Goal: Task Accomplishment & Management: Complete application form

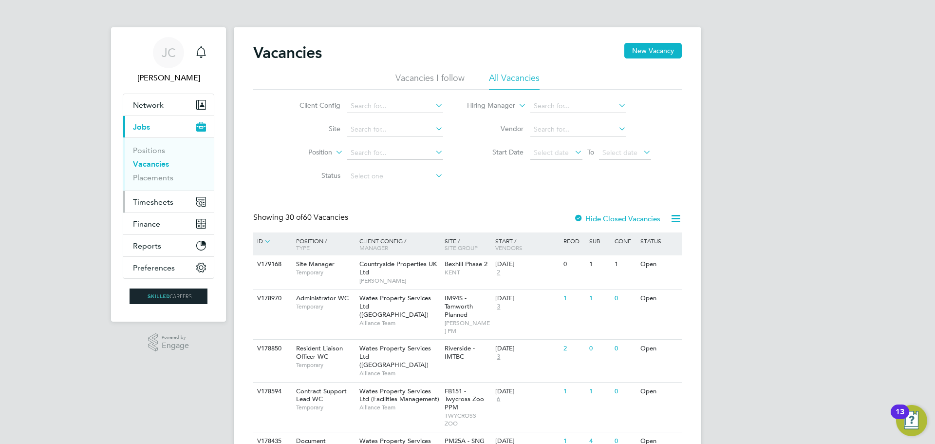
click at [161, 198] on span "Timesheets" at bounding box center [153, 201] width 40 height 9
click at [144, 201] on span "Timesheets" at bounding box center [153, 201] width 40 height 9
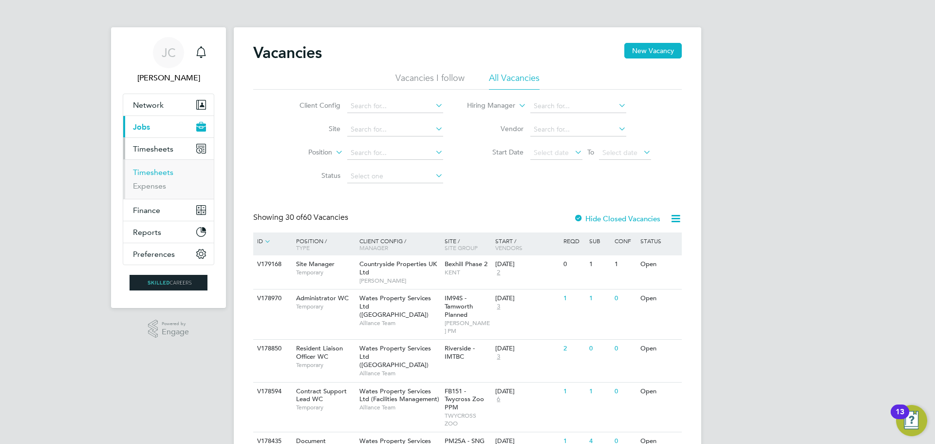
click at [165, 171] on link "Timesheets" at bounding box center [153, 172] width 40 height 9
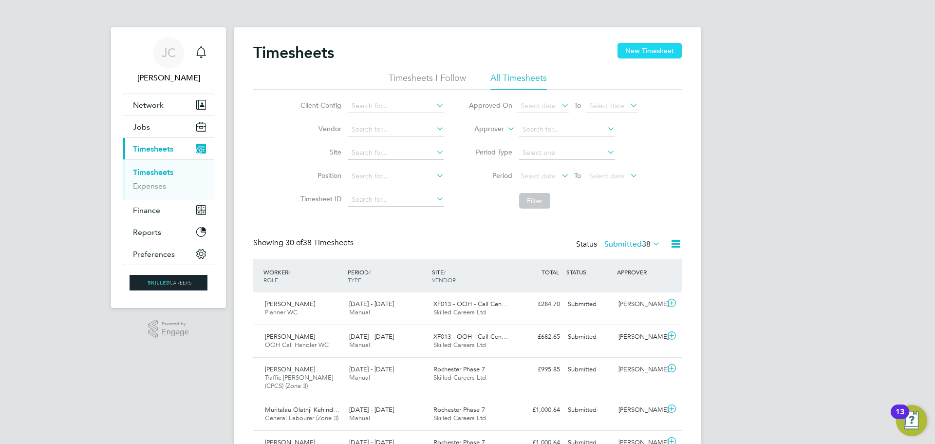
click at [637, 50] on button "New Timesheet" at bounding box center [650, 51] width 64 height 16
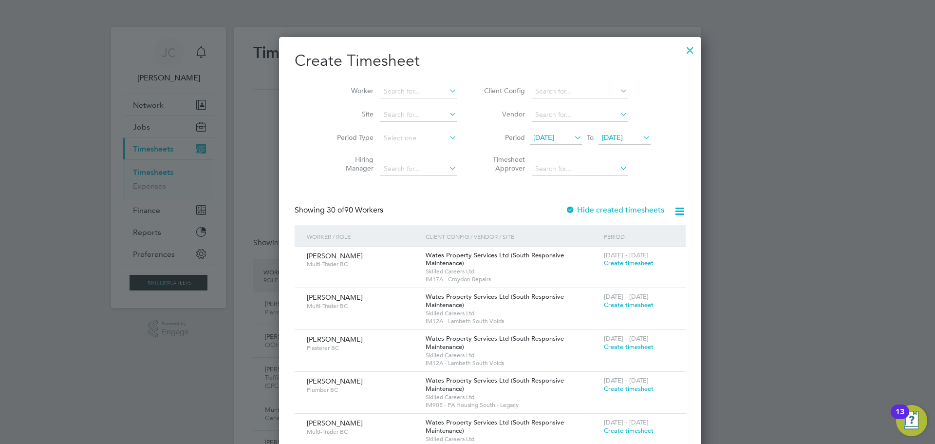
click at [607, 133] on span "[DATE]" at bounding box center [612, 137] width 21 height 9
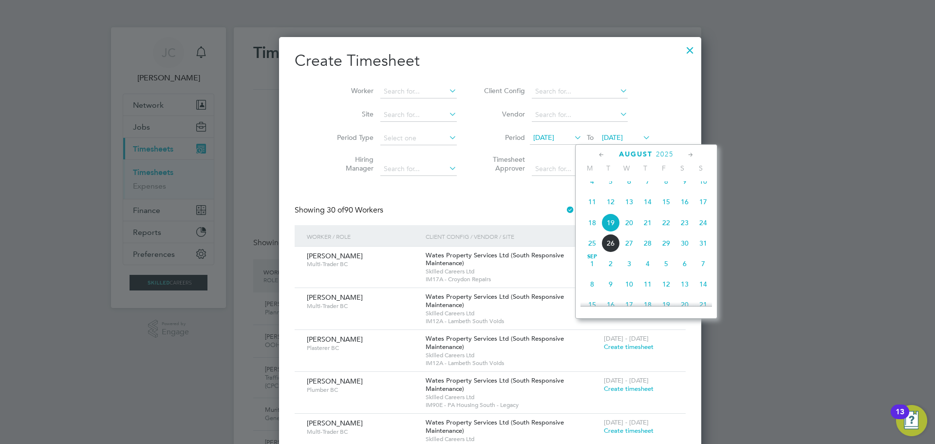
click at [670, 232] on span "22" at bounding box center [666, 222] width 19 height 19
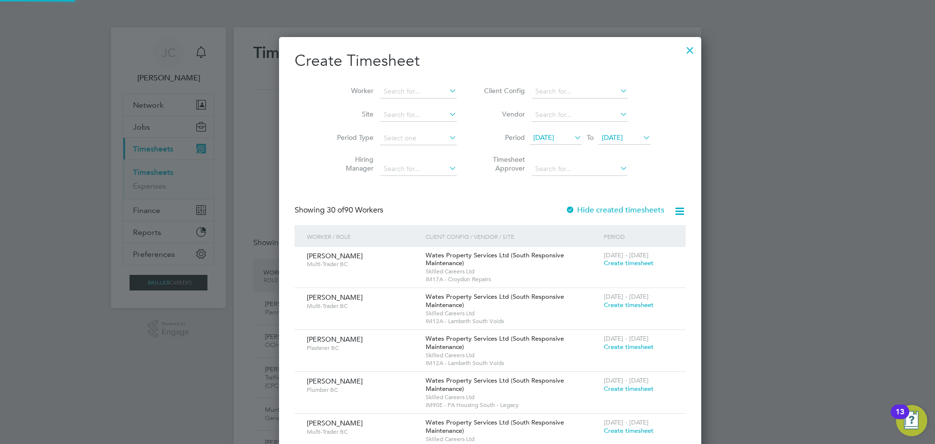
click at [540, 140] on span "[DATE]" at bounding box center [543, 137] width 21 height 9
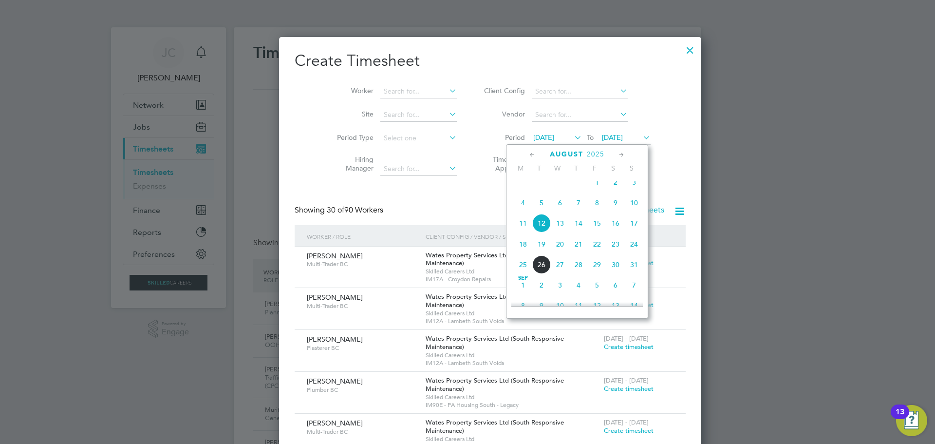
click at [525, 252] on span "18" at bounding box center [523, 244] width 19 height 19
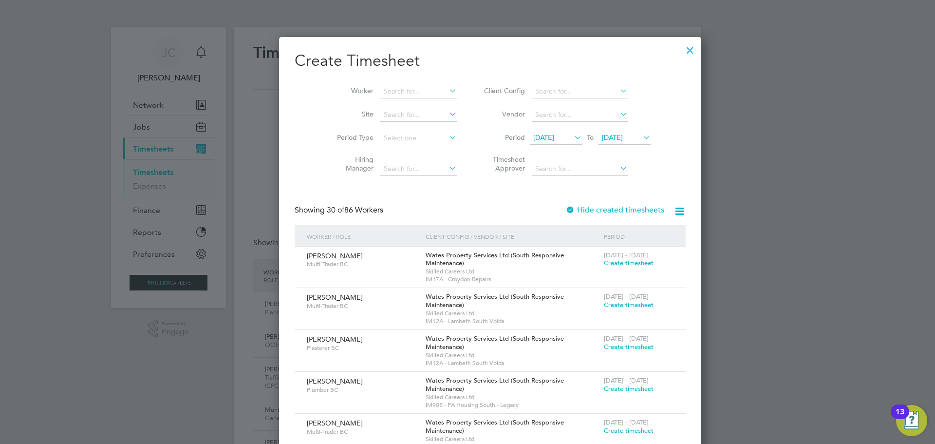
click at [601, 207] on label "Hide created timesheets" at bounding box center [615, 210] width 99 height 10
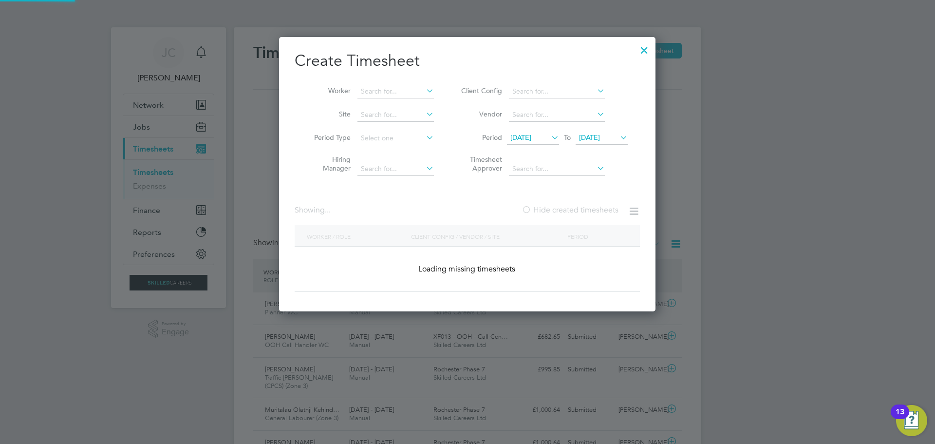
click at [599, 209] on label "Hide created timesheets" at bounding box center [570, 210] width 97 height 10
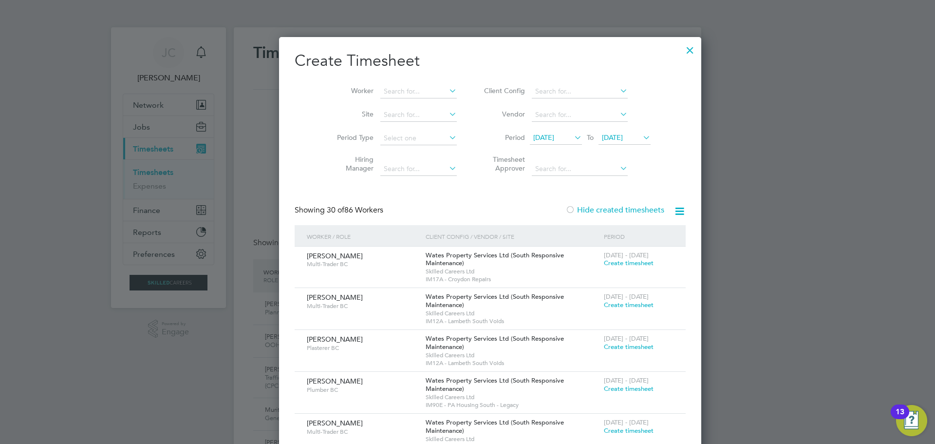
click at [597, 210] on label "Hide created timesheets" at bounding box center [615, 210] width 99 height 10
click at [403, 94] on input at bounding box center [418, 92] width 76 height 14
click at [399, 103] on li "[PERSON_NAME]" at bounding box center [398, 104] width 83 height 13
type input "[PERSON_NAME]"
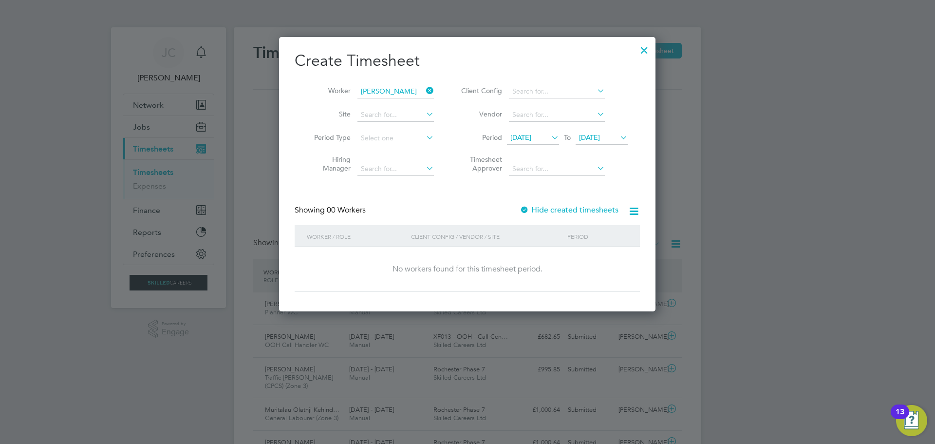
click at [559, 209] on label "Hide created timesheets" at bounding box center [569, 210] width 99 height 10
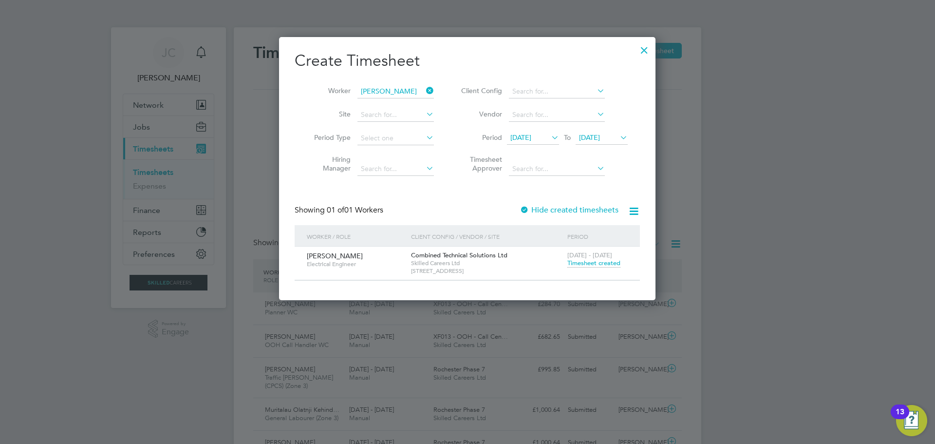
click at [579, 265] on span "Timesheet created" at bounding box center [594, 263] width 53 height 9
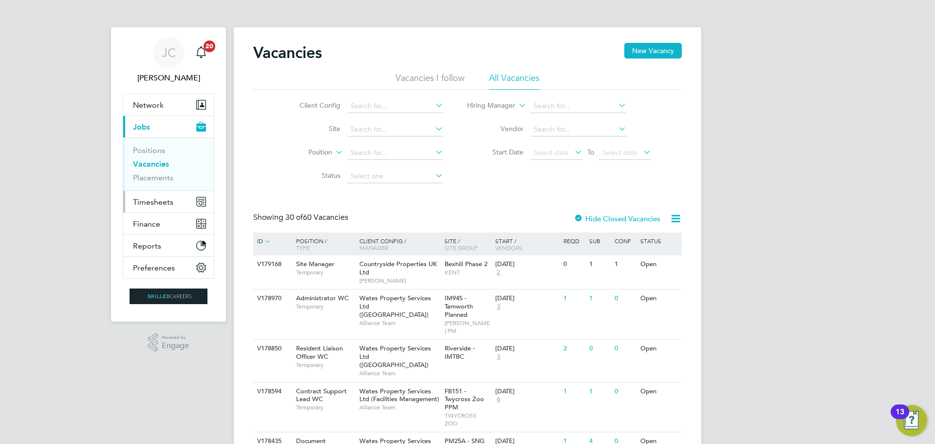
click at [162, 201] on span "Timesheets" at bounding box center [153, 201] width 40 height 9
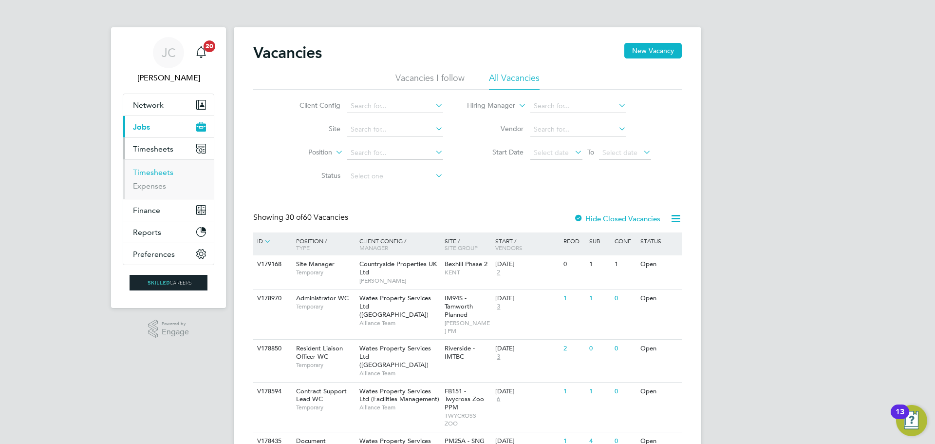
click at [157, 172] on link "Timesheets" at bounding box center [153, 172] width 40 height 9
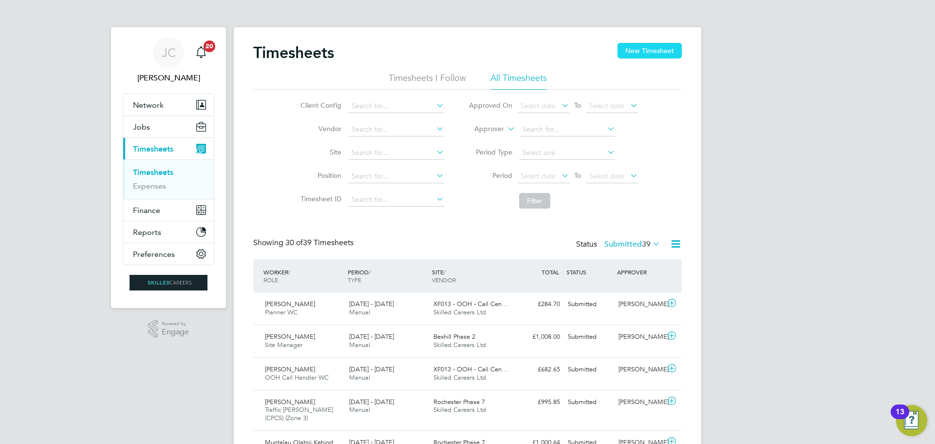
click at [644, 57] on button "New Timesheet" at bounding box center [650, 51] width 64 height 16
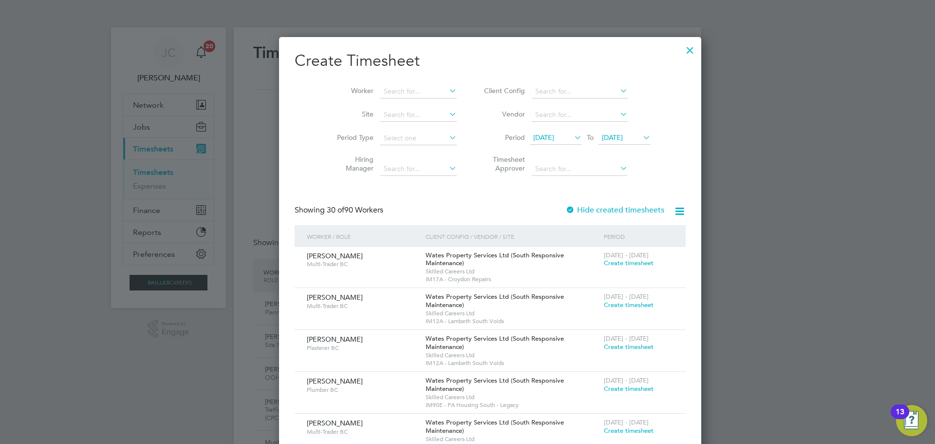
click at [602, 136] on span "[DATE]" at bounding box center [612, 137] width 21 height 9
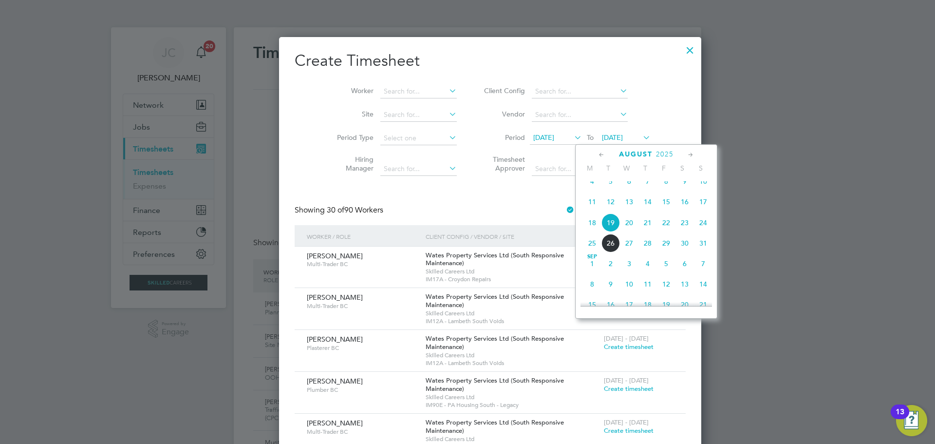
click at [665, 232] on span "22" at bounding box center [666, 222] width 19 height 19
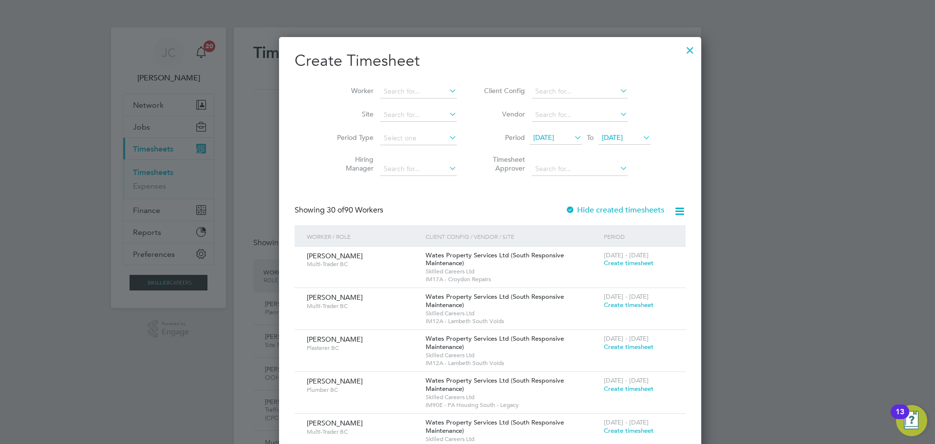
click at [547, 140] on span "[DATE]" at bounding box center [543, 137] width 21 height 9
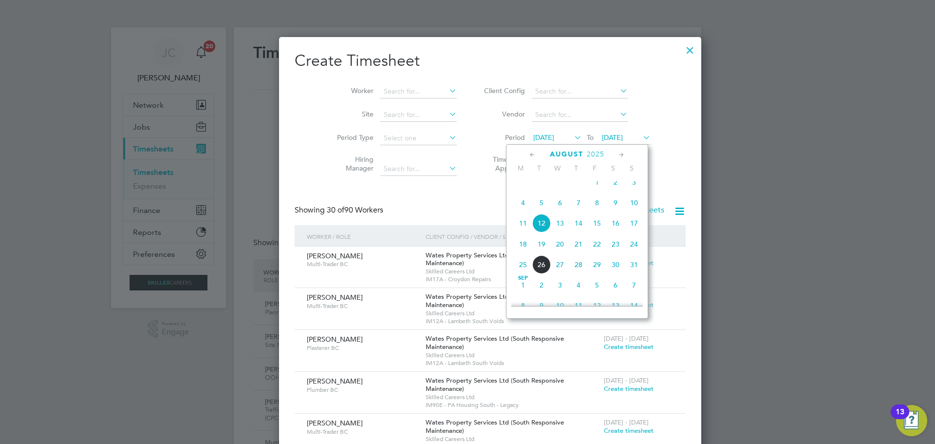
click at [523, 253] on span "18" at bounding box center [523, 244] width 19 height 19
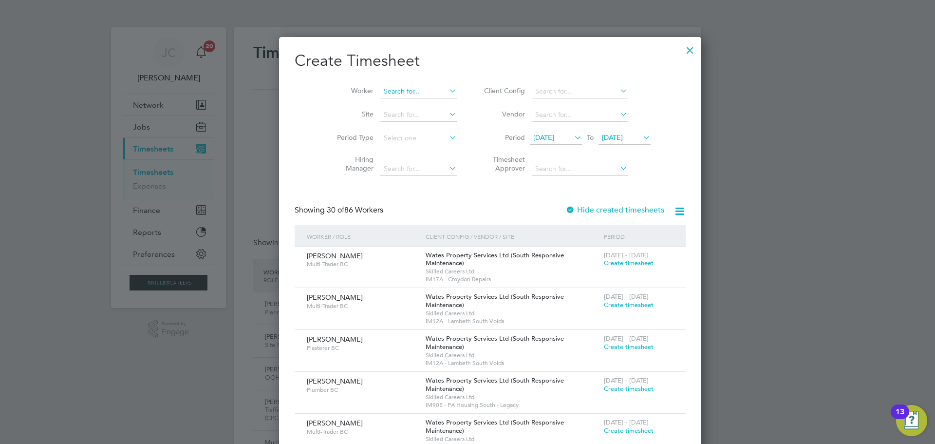
click at [400, 88] on input at bounding box center [418, 92] width 76 height 14
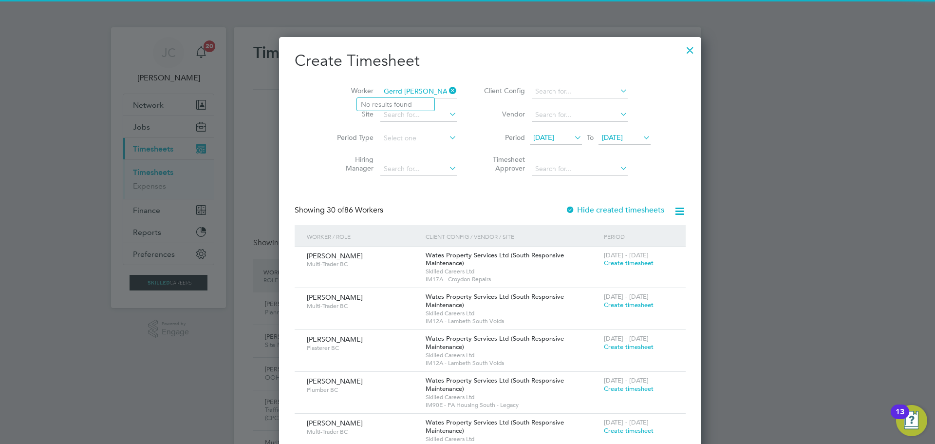
click at [380, 90] on input "Gerrd Ward" at bounding box center [418, 92] width 76 height 14
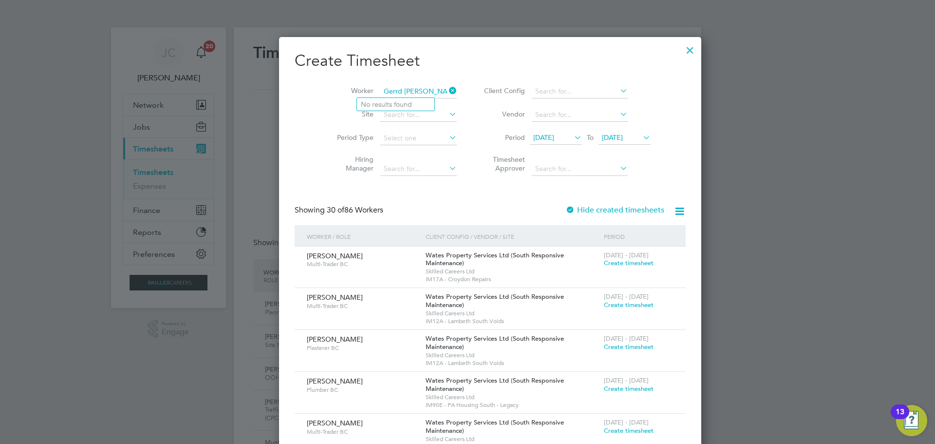
click at [380, 91] on input "Gerrd Ward" at bounding box center [418, 92] width 76 height 14
type input "[PERSON_NAME]"
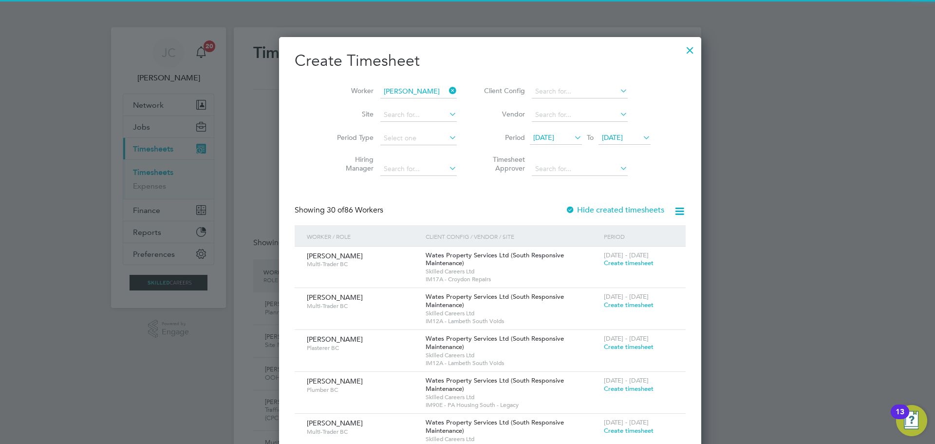
click at [384, 105] on li "Gerard Ward" at bounding box center [418, 104] width 123 height 13
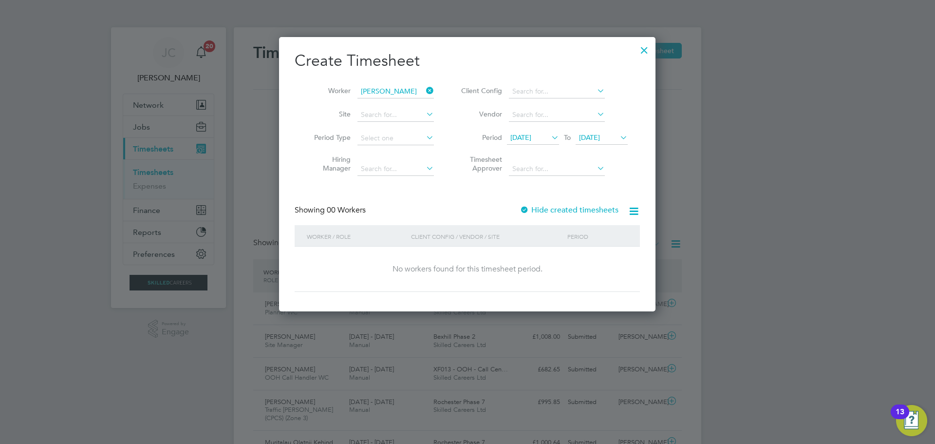
click at [556, 212] on label "Hide created timesheets" at bounding box center [569, 210] width 99 height 10
click at [558, 211] on label "Hide created timesheets" at bounding box center [569, 210] width 99 height 10
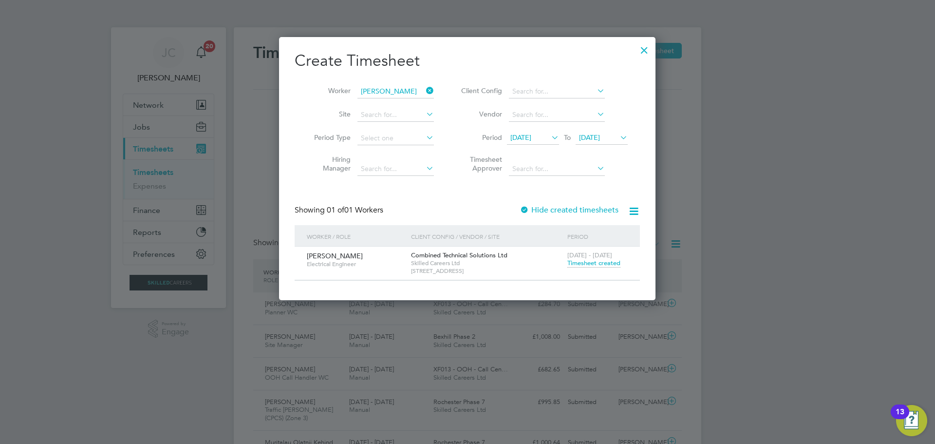
click at [424, 91] on icon at bounding box center [424, 91] width 0 height 14
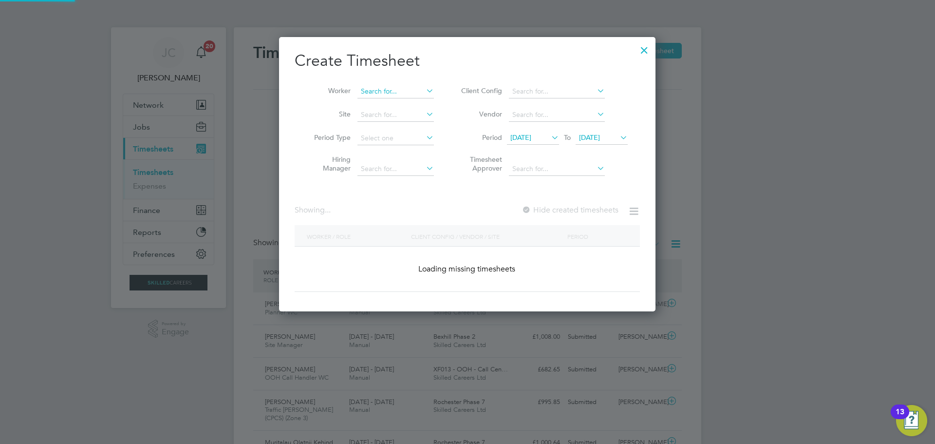
click at [401, 86] on input at bounding box center [396, 92] width 76 height 14
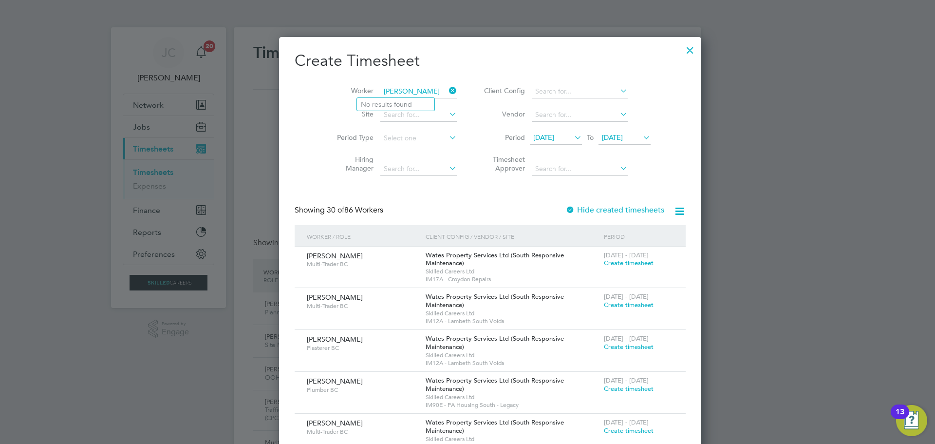
type input "Emmanuel Duckson"
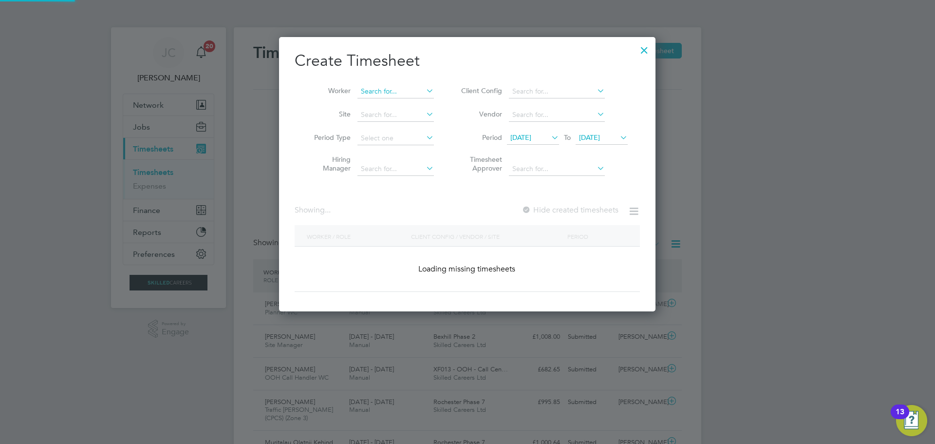
click at [406, 93] on input at bounding box center [396, 92] width 76 height 14
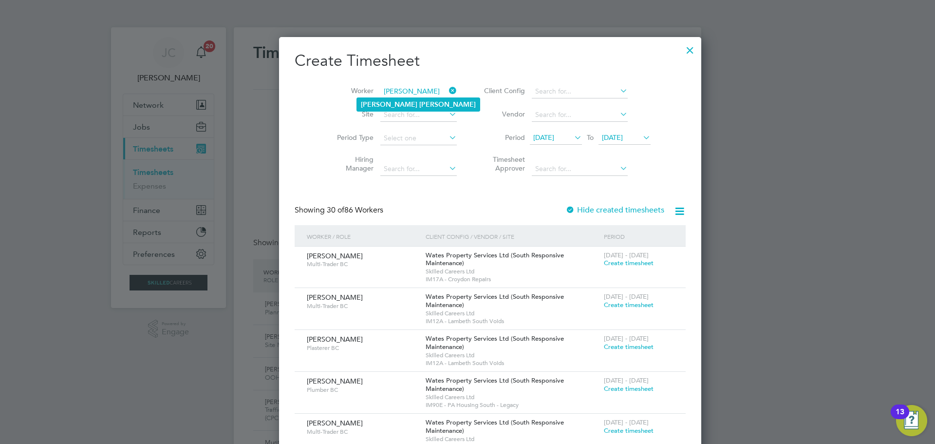
type input "Emmanuel Dickson"
click at [419, 103] on b "Dickson" at bounding box center [447, 104] width 57 height 8
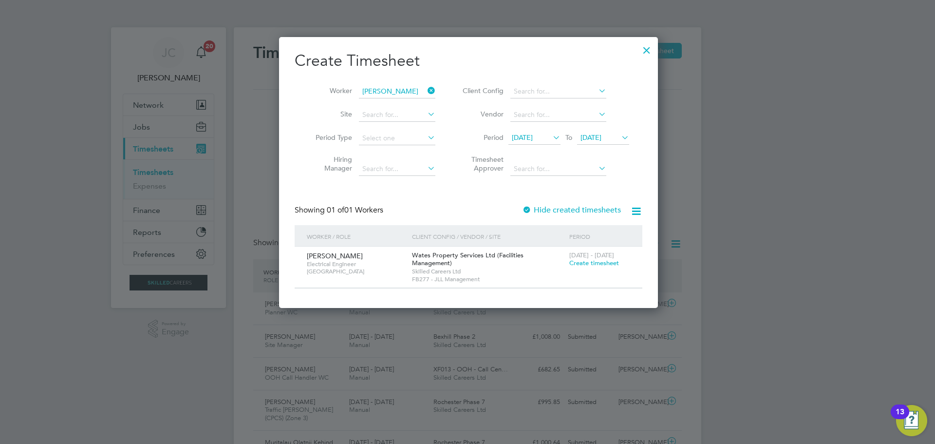
click at [594, 263] on span "Create timesheet" at bounding box center [595, 263] width 50 height 8
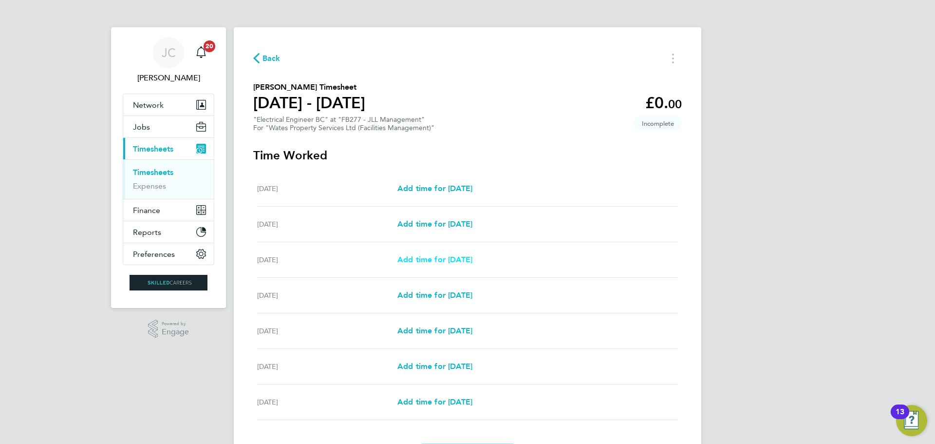
click at [447, 259] on span "Add time for Mon 18 Aug" at bounding box center [435, 259] width 75 height 9
select select "30"
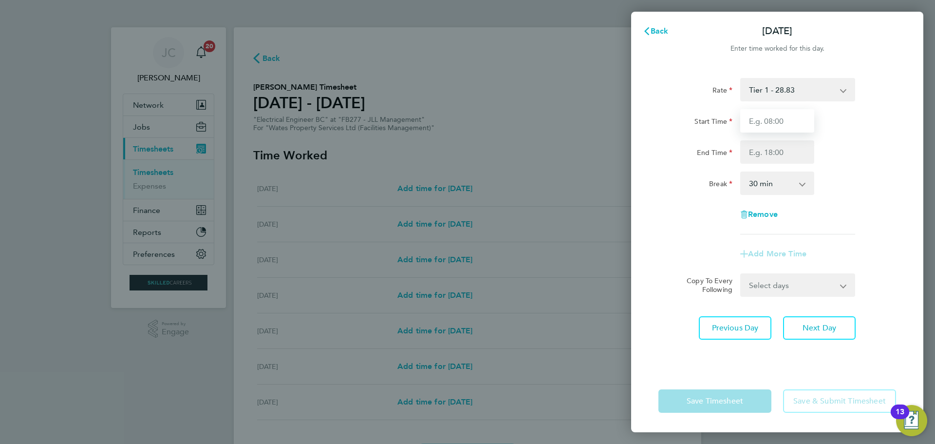
click at [767, 129] on input "Start Time" at bounding box center [778, 120] width 74 height 23
type input "08:00"
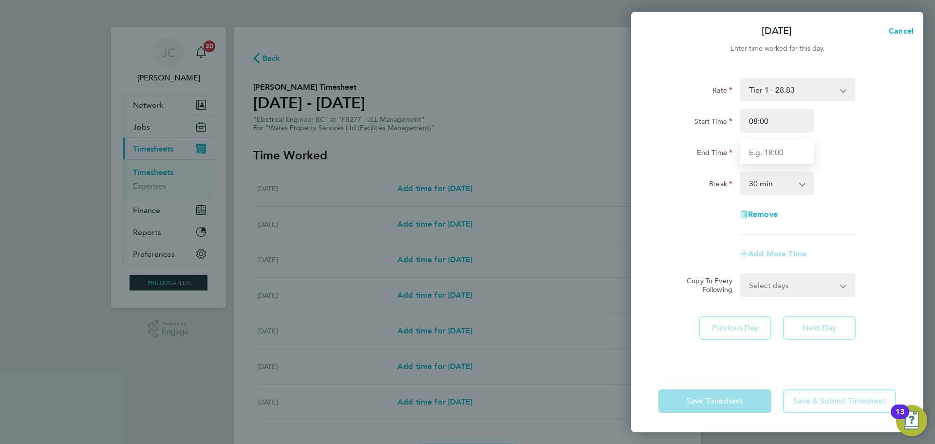
click at [766, 154] on input "End Time" at bounding box center [778, 151] width 74 height 23
type input "17:00"
click at [774, 186] on select "0 min 15 min 30 min 45 min 60 min 75 min 90 min" at bounding box center [772, 182] width 60 height 21
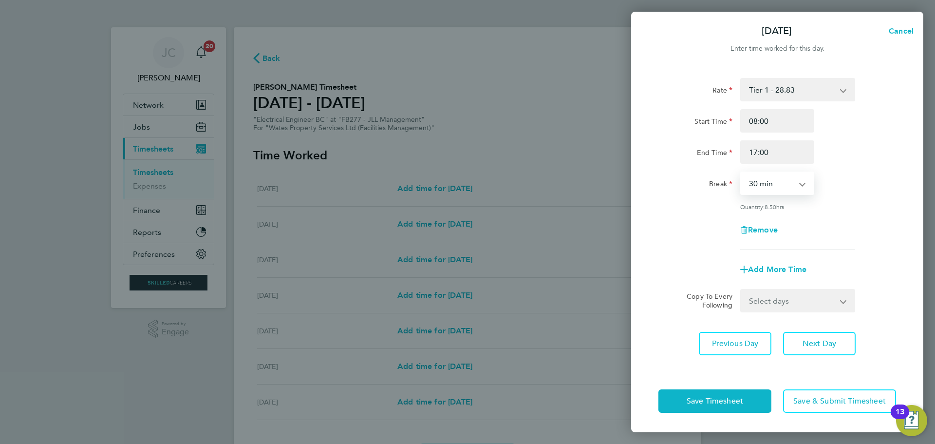
select select "60"
click at [742, 172] on select "0 min 15 min 30 min 45 min 60 min 75 min 90 min" at bounding box center [772, 182] width 60 height 21
click at [818, 296] on select "Select days Day Tuesday Wednesday Thursday Friday" at bounding box center [793, 300] width 102 height 21
select select "DAY"
click at [742, 290] on select "Select days Day Tuesday Wednesday Thursday Friday" at bounding box center [793, 300] width 102 height 21
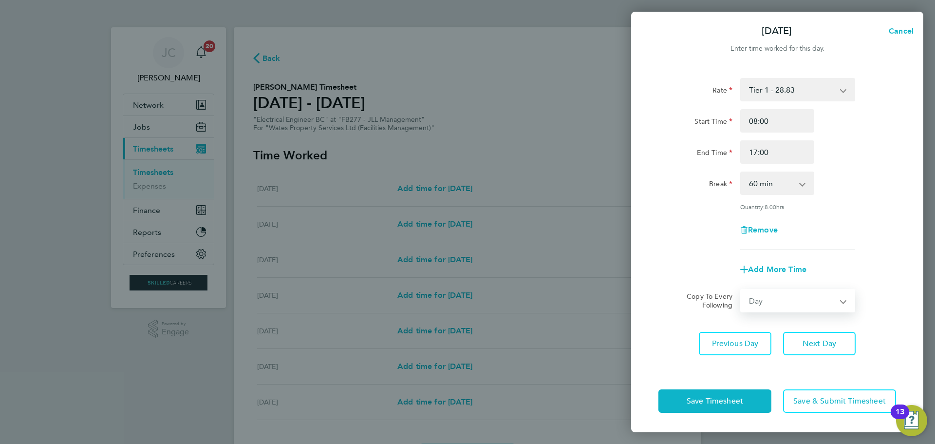
select select "2025-08-22"
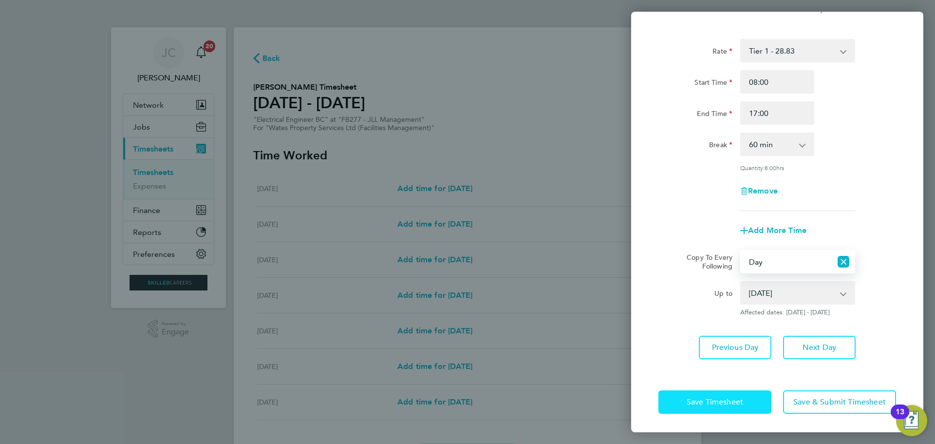
click at [753, 401] on button "Save Timesheet" at bounding box center [715, 401] width 113 height 23
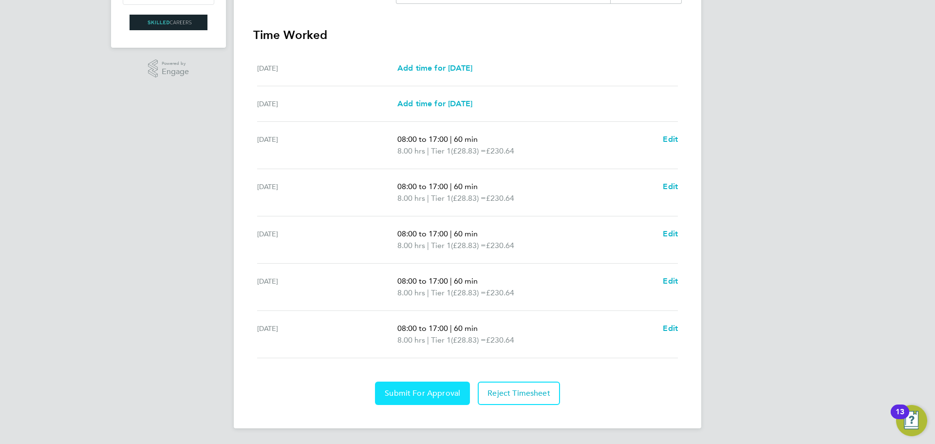
drag, startPoint x: 436, startPoint y: 385, endPoint x: 442, endPoint y: 388, distance: 6.8
click at [436, 385] on button "Submit For Approval" at bounding box center [422, 392] width 95 height 23
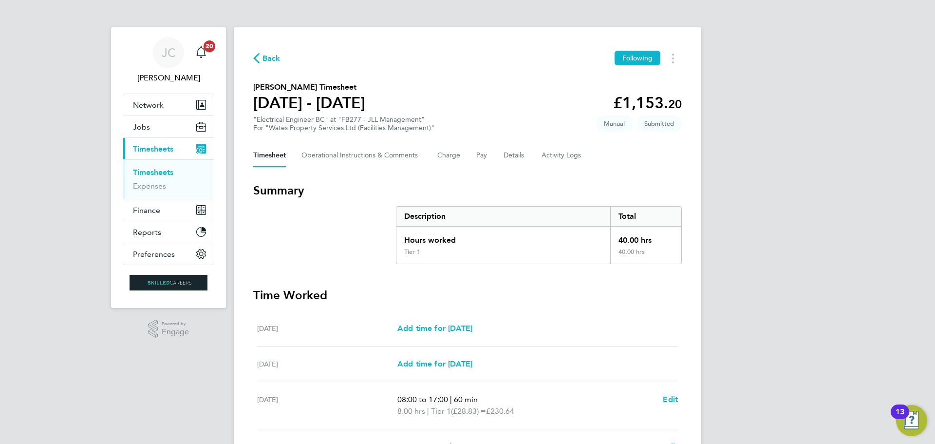
drag, startPoint x: 166, startPoint y: 171, endPoint x: 199, endPoint y: 156, distance: 35.8
click at [166, 171] on link "Timesheets" at bounding box center [153, 172] width 40 height 9
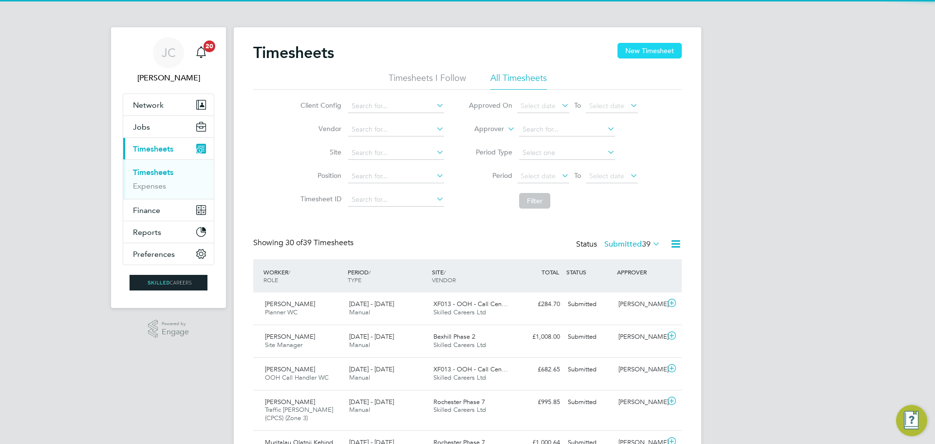
click at [644, 57] on button "New Timesheet" at bounding box center [650, 51] width 64 height 16
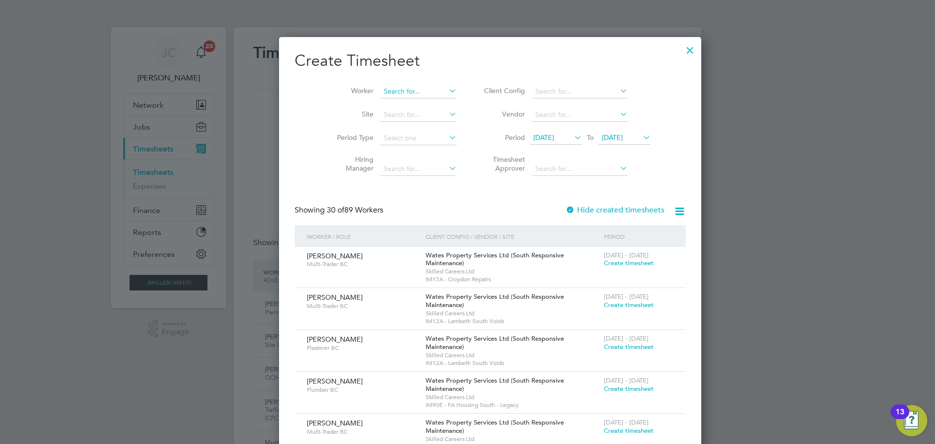
click at [383, 91] on input at bounding box center [418, 92] width 76 height 14
click at [404, 104] on li "Azeese Latiff" at bounding box center [446, 104] width 178 height 13
type input "Azeese Latiff"
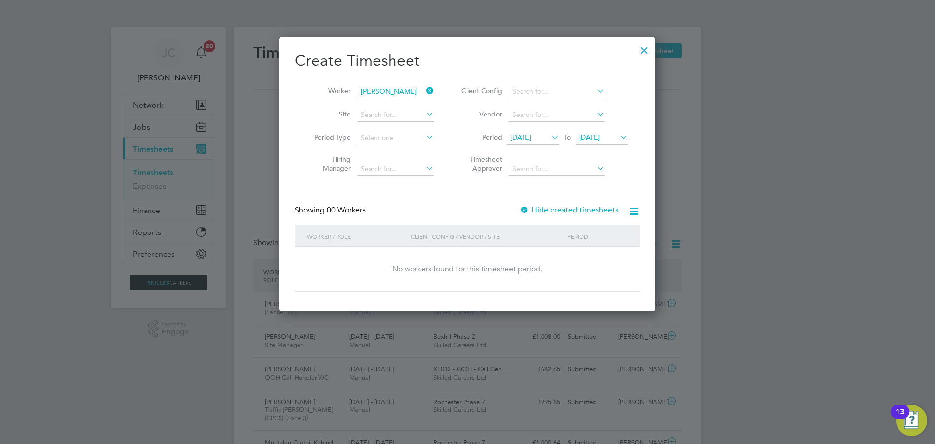
click at [545, 208] on label "Hide created timesheets" at bounding box center [569, 210] width 99 height 10
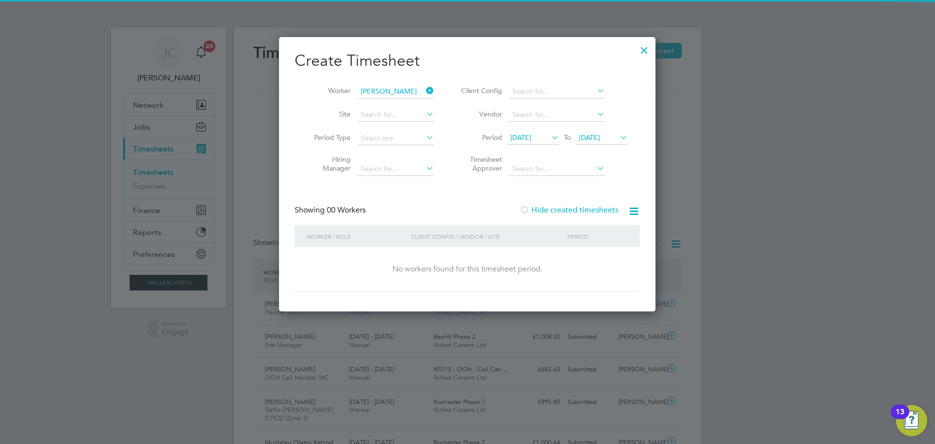
click at [598, 141] on span "[DATE]" at bounding box center [589, 137] width 21 height 9
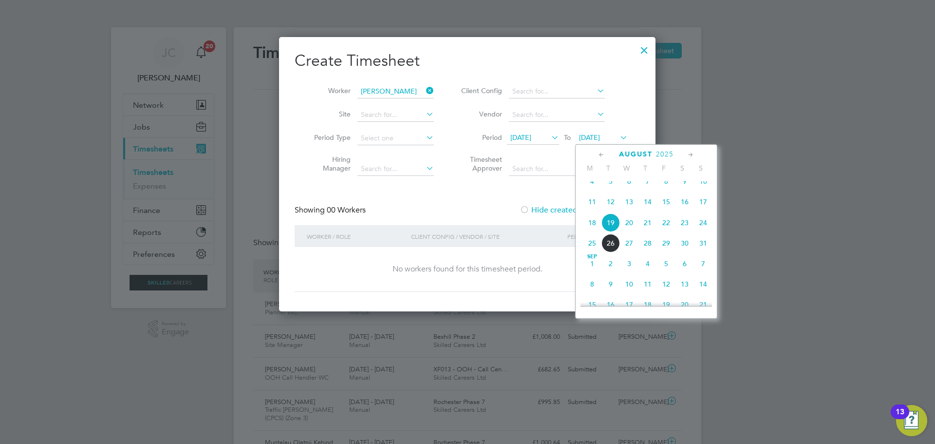
click at [664, 232] on span "22" at bounding box center [666, 222] width 19 height 19
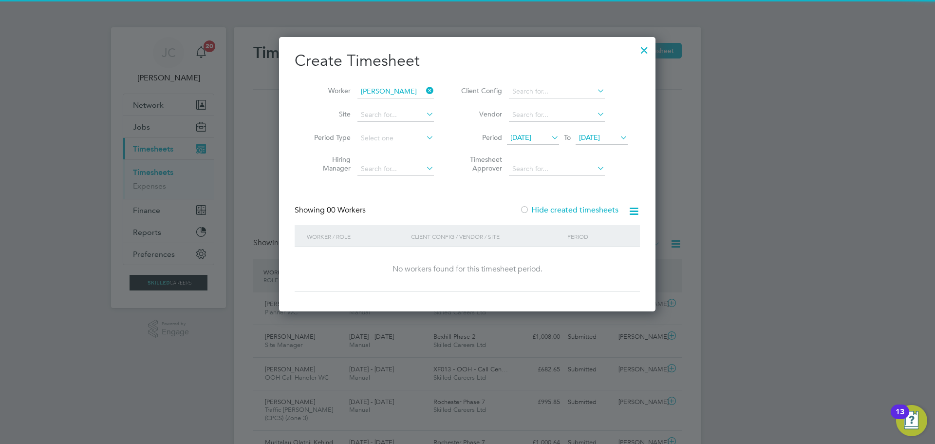
click at [595, 209] on label "Hide created timesheets" at bounding box center [569, 210] width 99 height 10
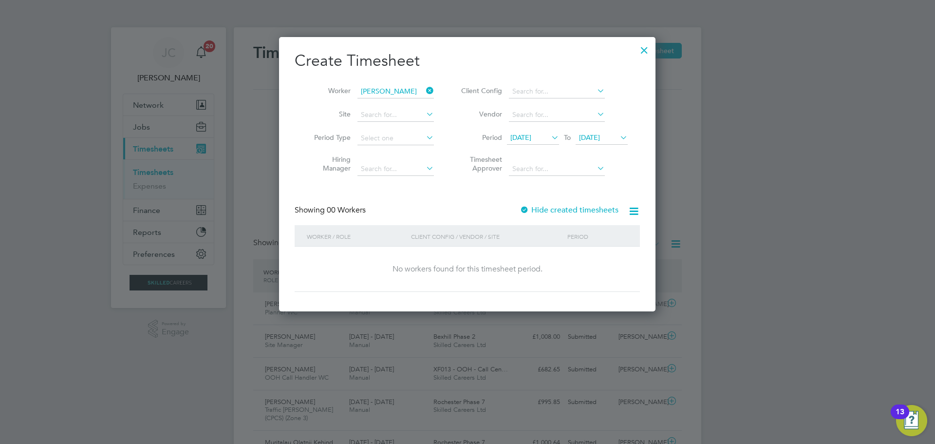
click at [595, 209] on label "Hide created timesheets" at bounding box center [569, 210] width 99 height 10
click at [595, 208] on label "Hide created timesheets" at bounding box center [569, 210] width 99 height 10
click at [532, 133] on span "[DATE]" at bounding box center [521, 137] width 21 height 9
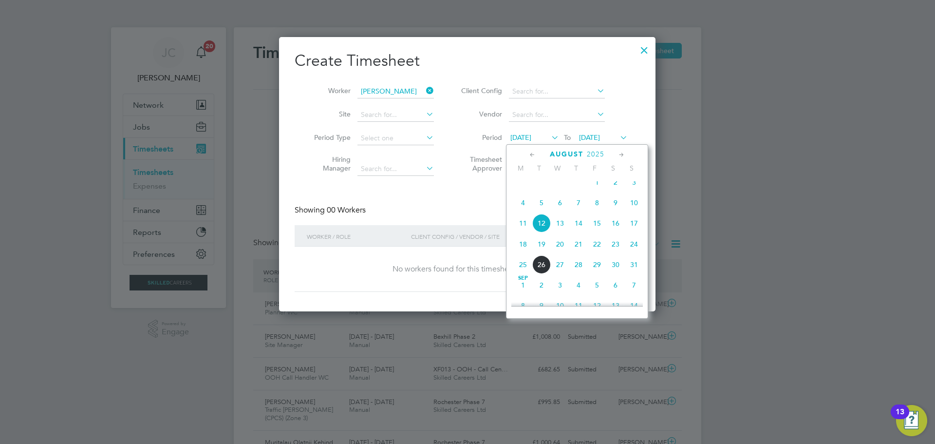
click at [525, 253] on span "18" at bounding box center [523, 244] width 19 height 19
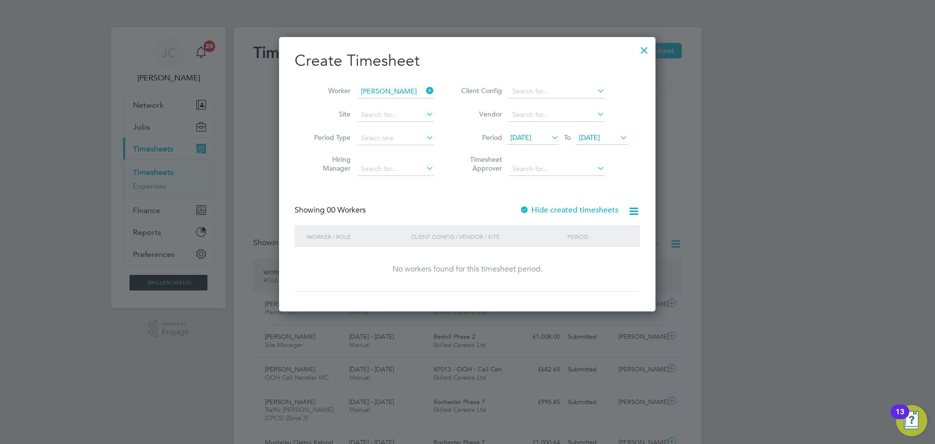
click at [532, 141] on span "[DATE]" at bounding box center [521, 137] width 21 height 9
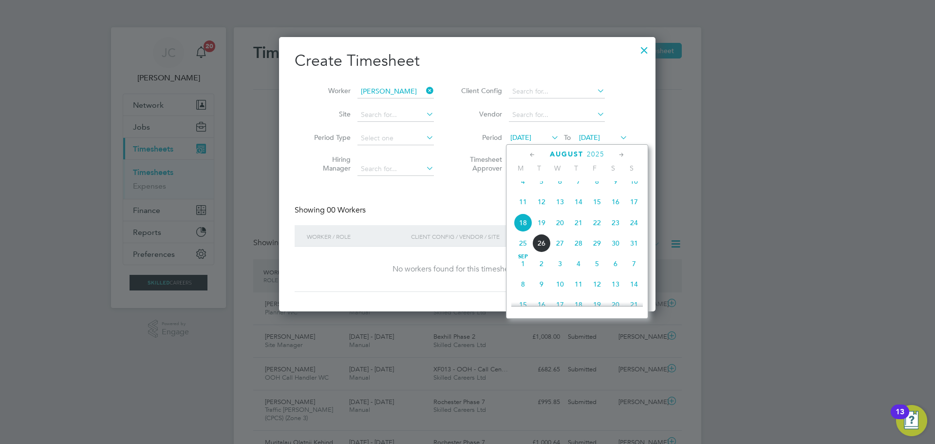
click at [618, 209] on span "16" at bounding box center [616, 201] width 19 height 19
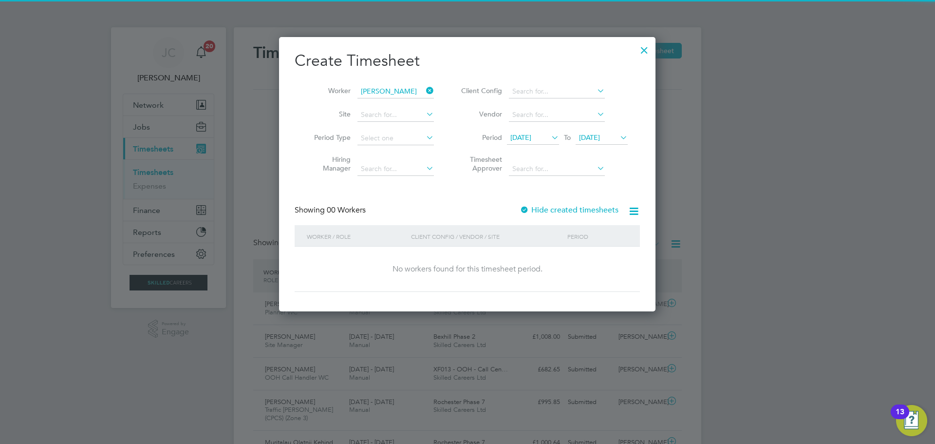
click at [591, 139] on span "[DATE]" at bounding box center [589, 137] width 21 height 9
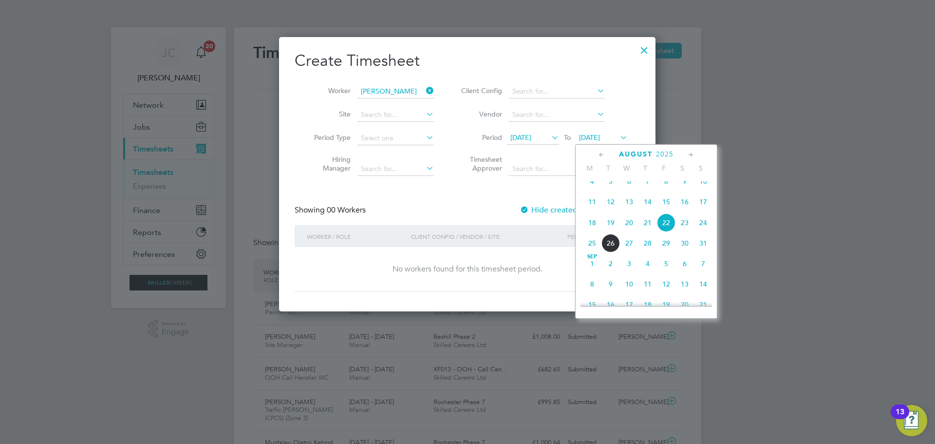
click at [666, 232] on span "22" at bounding box center [666, 222] width 19 height 19
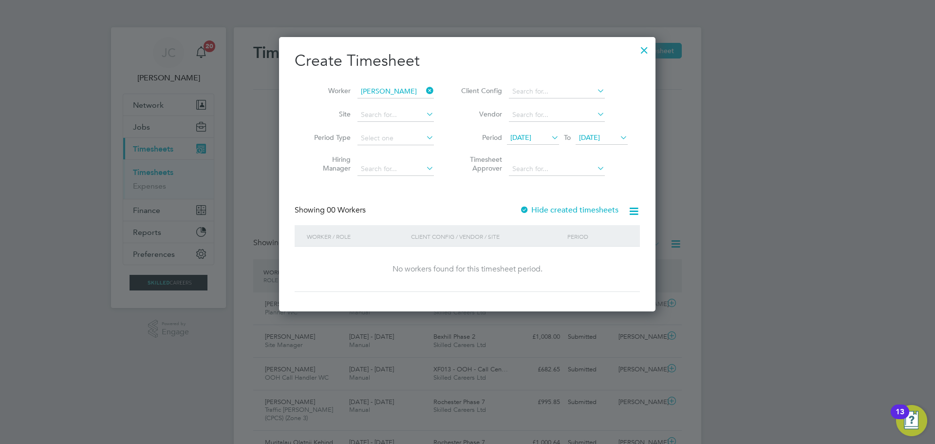
drag, startPoint x: 607, startPoint y: 133, endPoint x: 618, endPoint y: 153, distance: 23.8
click at [608, 133] on span "[DATE]" at bounding box center [602, 138] width 52 height 13
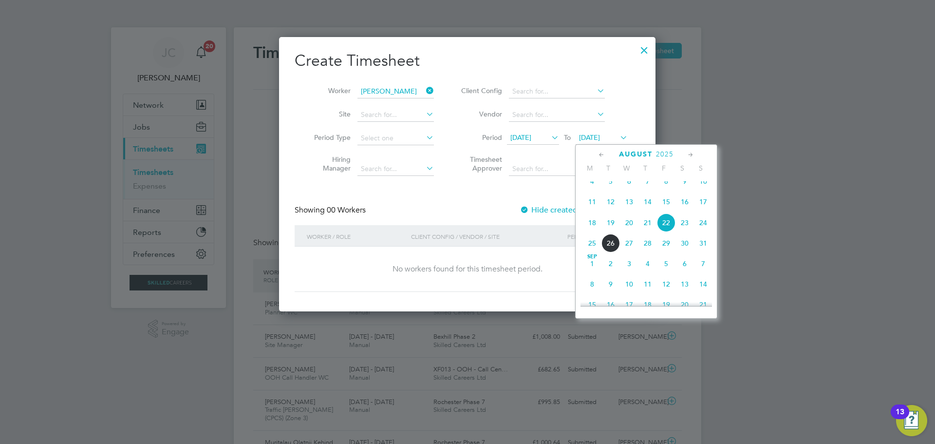
click at [698, 230] on span "24" at bounding box center [703, 222] width 19 height 19
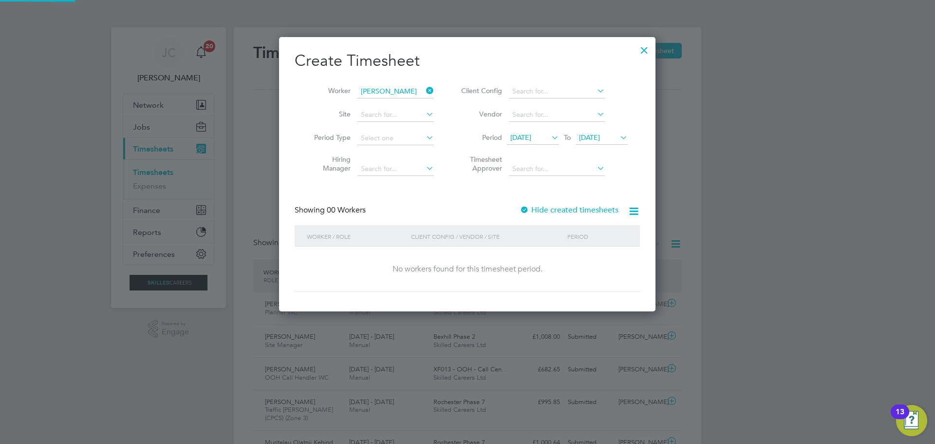
click at [593, 214] on div "Hide created timesheets" at bounding box center [570, 210] width 101 height 10
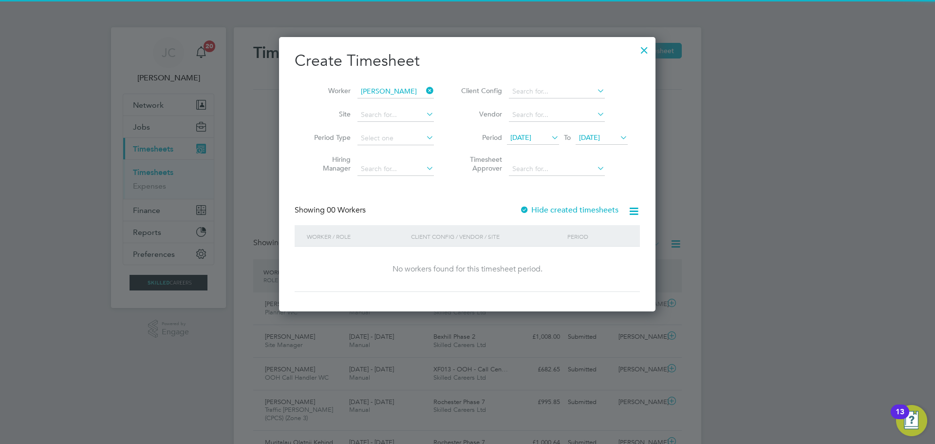
click at [590, 209] on label "Hide created timesheets" at bounding box center [569, 210] width 99 height 10
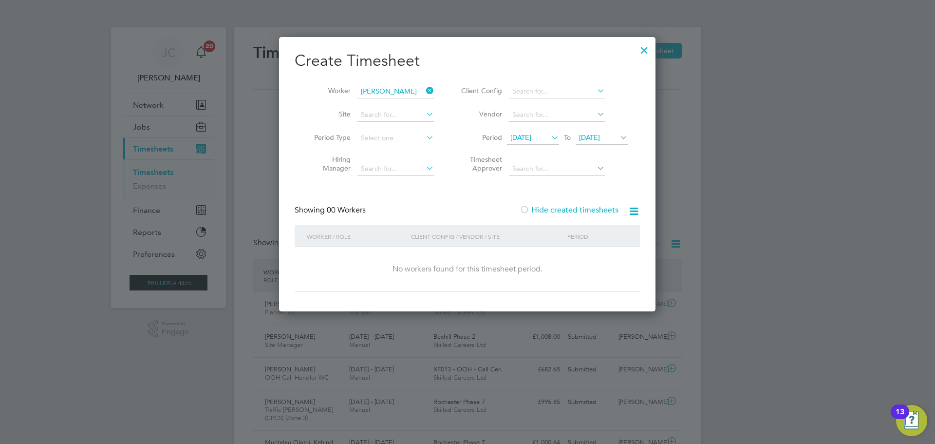
click at [590, 209] on label "Hide created timesheets" at bounding box center [569, 210] width 99 height 10
click at [645, 52] on div at bounding box center [645, 48] width 18 height 18
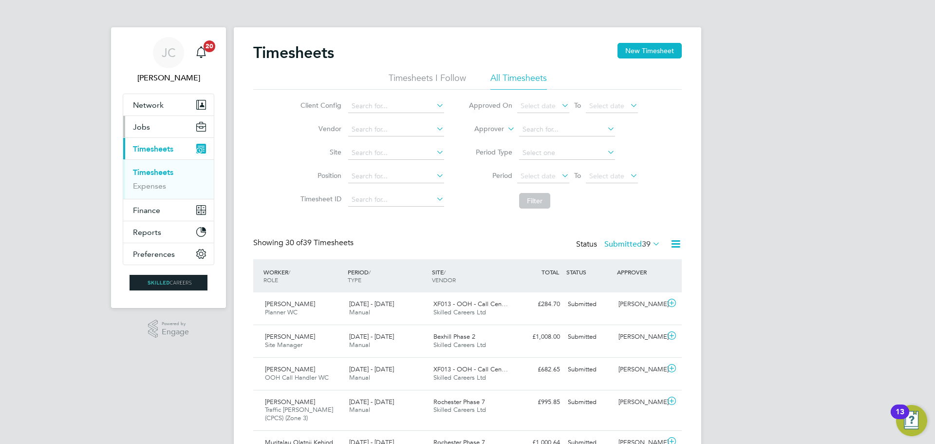
click at [146, 129] on span "Jobs" at bounding box center [141, 126] width 17 height 9
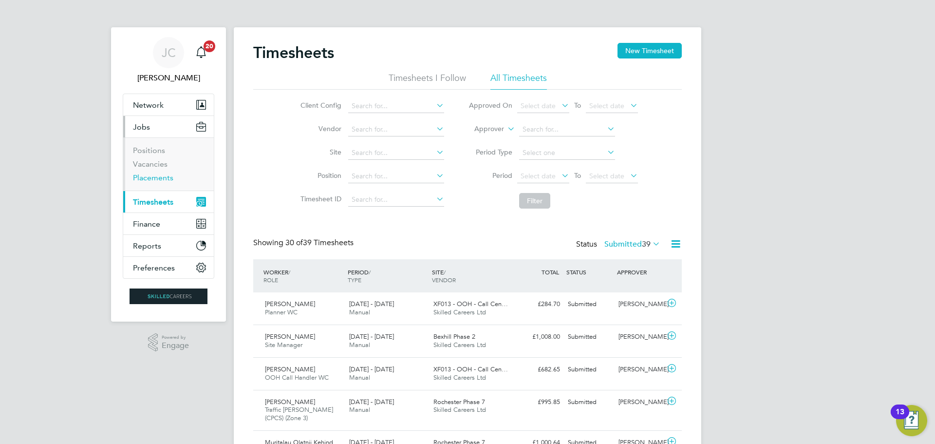
click at [159, 181] on link "Placements" at bounding box center [153, 177] width 40 height 9
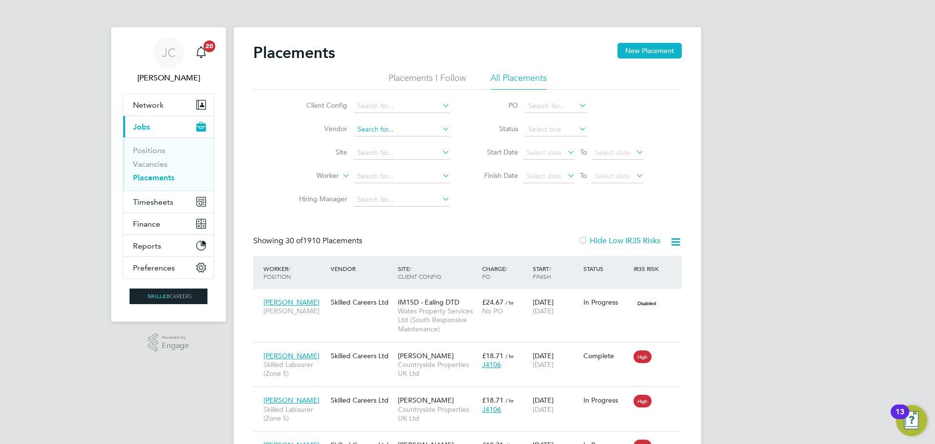
click at [413, 126] on input at bounding box center [402, 130] width 96 height 14
click at [410, 106] on input at bounding box center [402, 106] width 96 height 14
click at [465, 107] on li "PO" at bounding box center [559, 106] width 194 height 23
click at [375, 169] on li "Worker" at bounding box center [370, 176] width 183 height 23
click at [377, 178] on input at bounding box center [402, 177] width 96 height 14
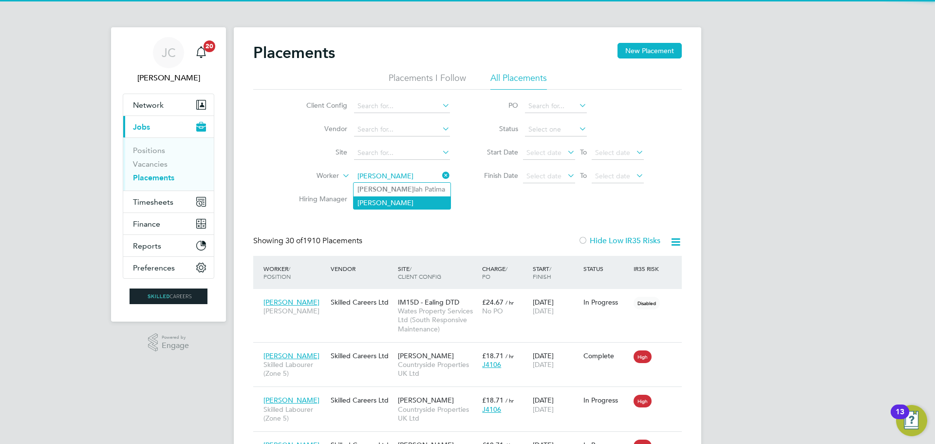
click at [401, 202] on li "Azeese Latiff" at bounding box center [402, 202] width 97 height 13
type input "Azeese Latiff"
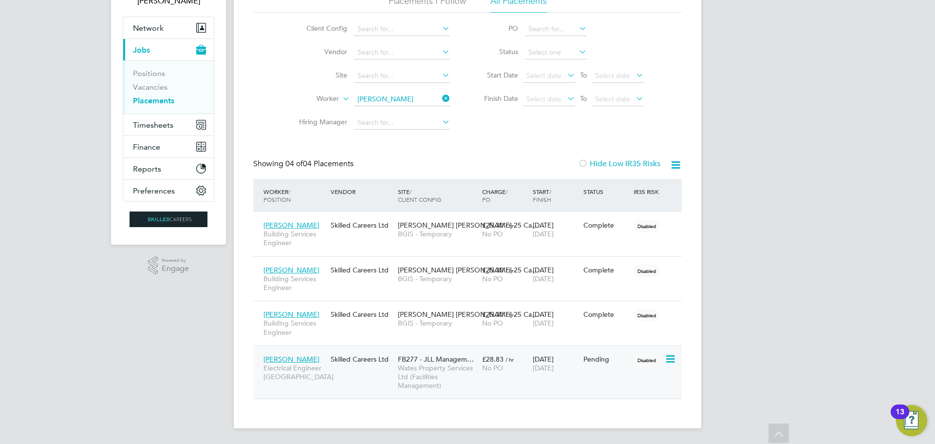
click at [443, 371] on span "Wates Property Services Ltd (Facilities Management)" at bounding box center [437, 376] width 79 height 27
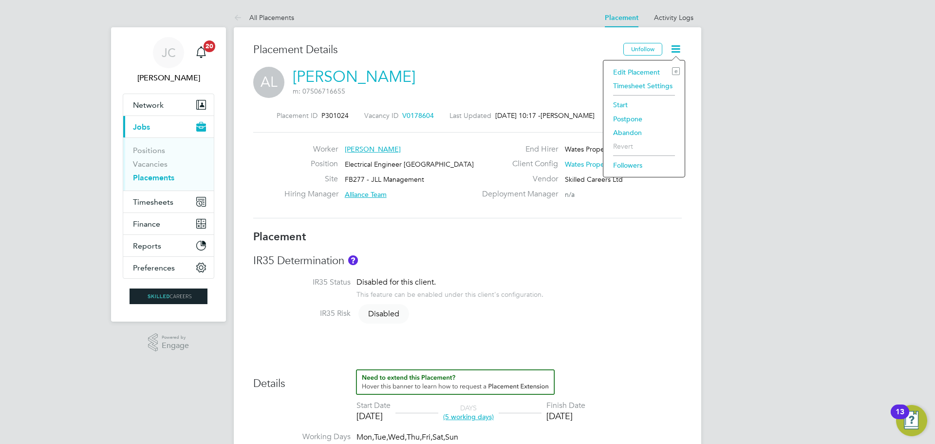
click at [631, 104] on li "Start" at bounding box center [645, 105] width 72 height 14
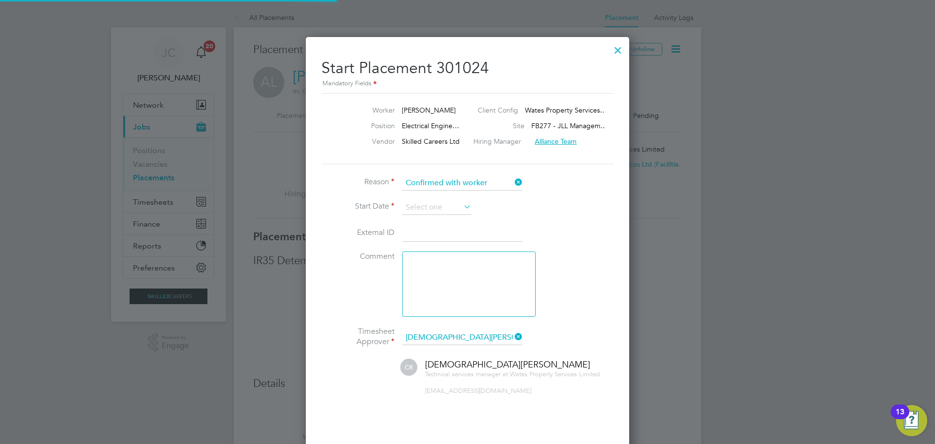
scroll to position [5, 5]
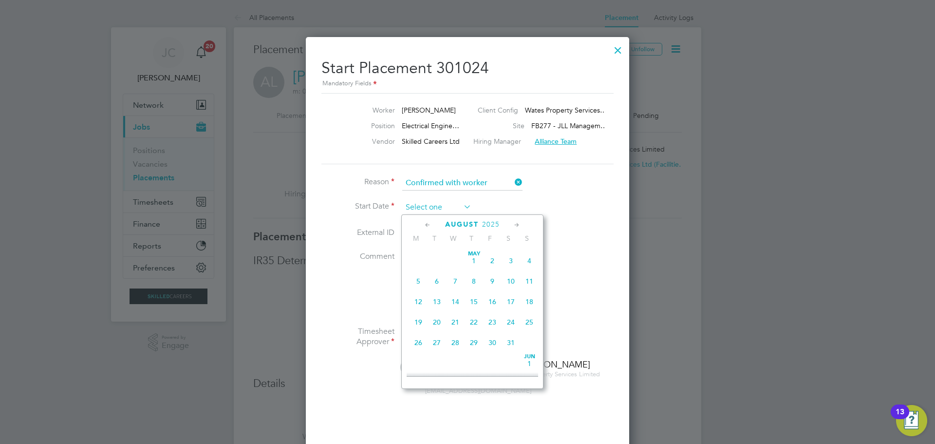
click at [435, 206] on input at bounding box center [436, 207] width 69 height 15
click at [418, 281] on span "18" at bounding box center [418, 271] width 19 height 19
type input "[DATE]"
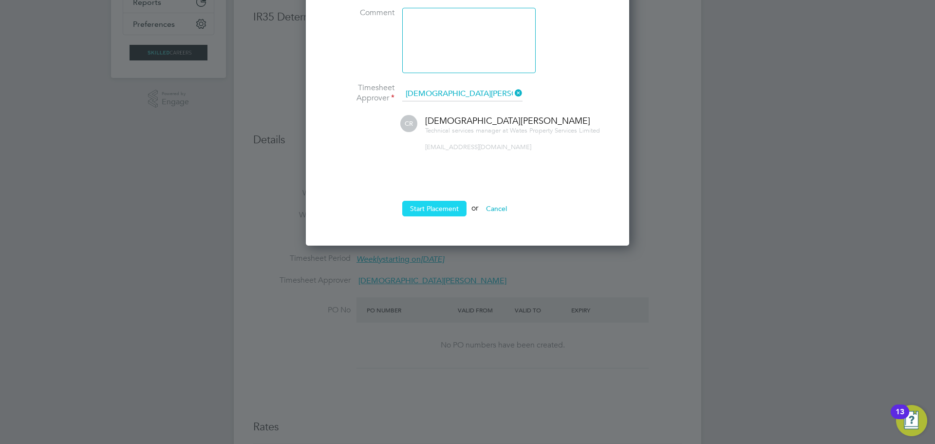
click at [440, 211] on button "Start Placement" at bounding box center [434, 209] width 64 height 16
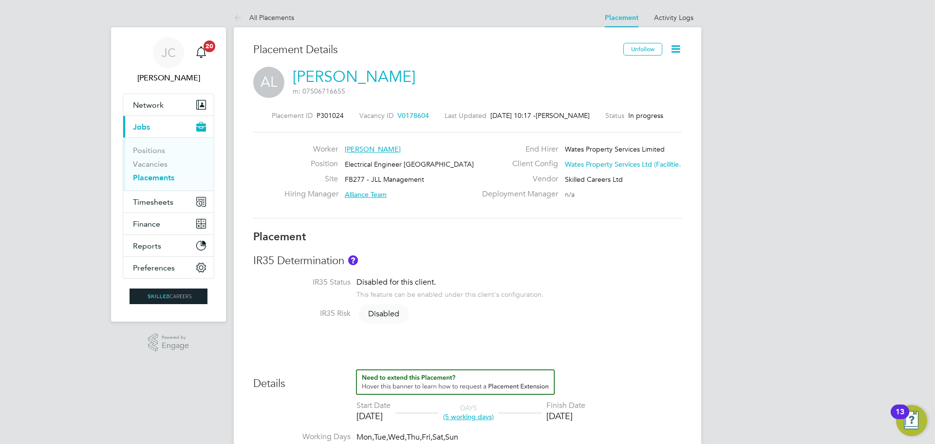
click at [673, 50] on icon at bounding box center [676, 49] width 12 height 12
click at [150, 206] on span "Timesheets" at bounding box center [153, 201] width 40 height 9
click at [155, 201] on span "Timesheets" at bounding box center [153, 201] width 40 height 9
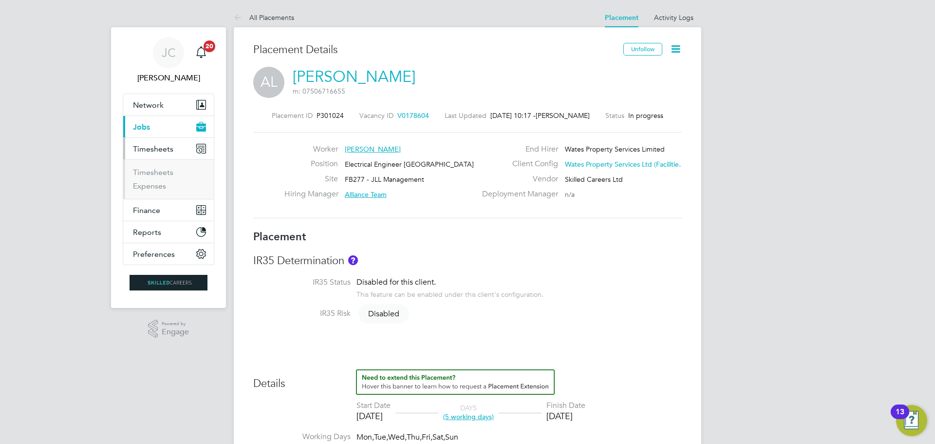
click at [158, 177] on li "Timesheets" at bounding box center [169, 175] width 73 height 14
click at [164, 171] on link "Timesheets" at bounding box center [153, 172] width 40 height 9
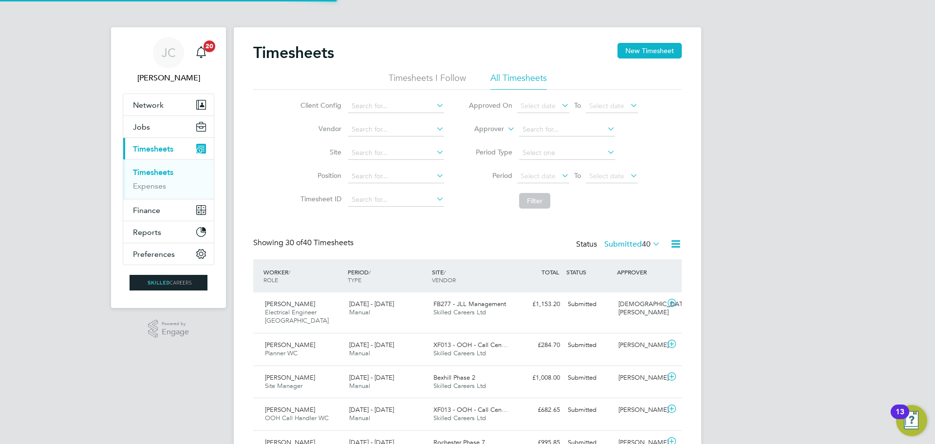
scroll to position [25, 85]
drag, startPoint x: 652, startPoint y: 47, endPoint x: 633, endPoint y: 74, distance: 32.5
click at [652, 47] on button "New Timesheet" at bounding box center [650, 51] width 64 height 16
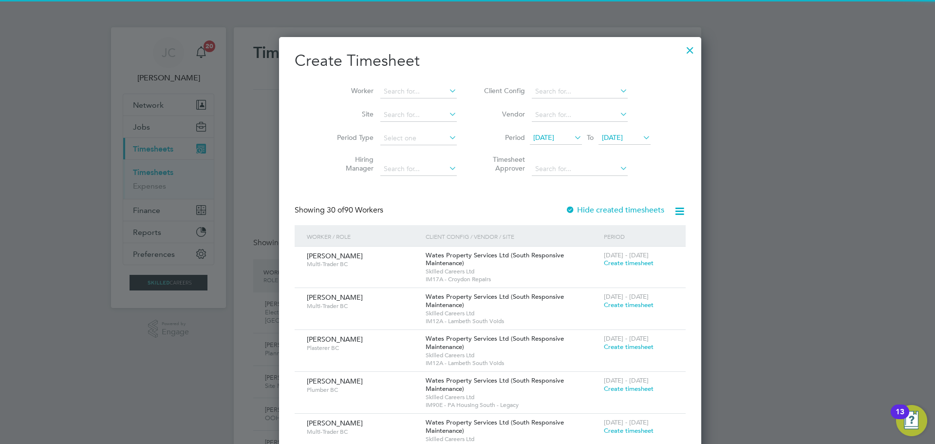
click at [602, 134] on span "[DATE]" at bounding box center [612, 137] width 21 height 9
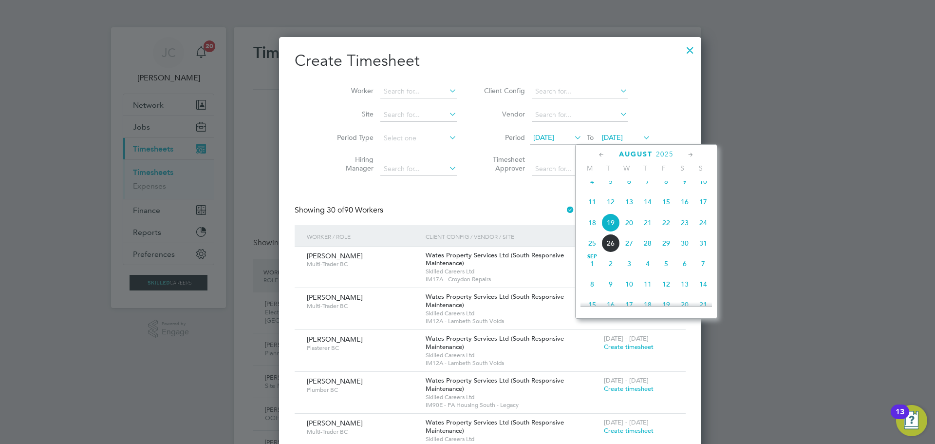
click at [669, 230] on span "22" at bounding box center [666, 222] width 19 height 19
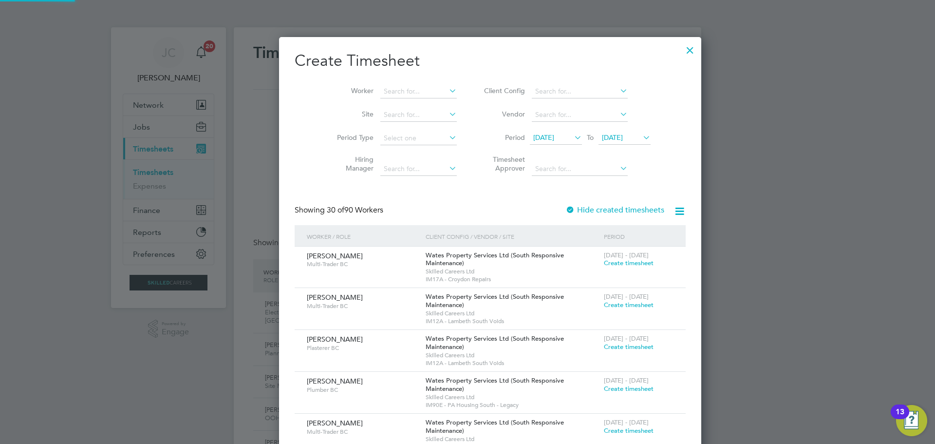
click at [545, 136] on span "[DATE]" at bounding box center [543, 137] width 21 height 9
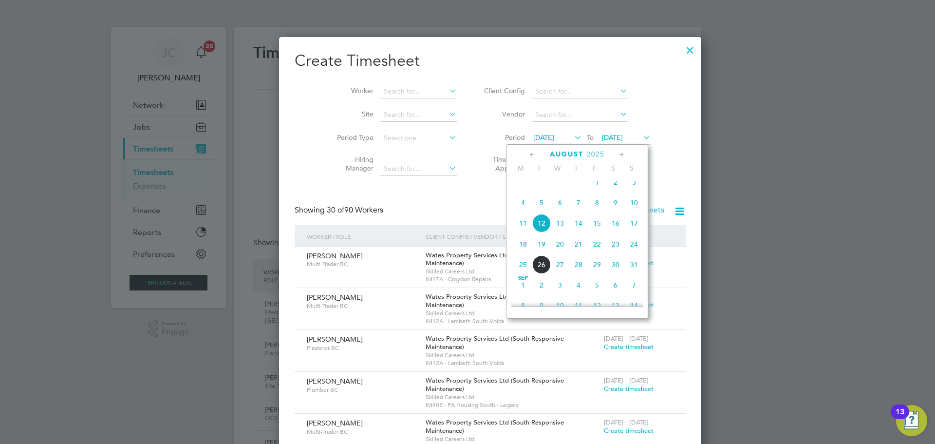
click at [526, 253] on span "18" at bounding box center [523, 244] width 19 height 19
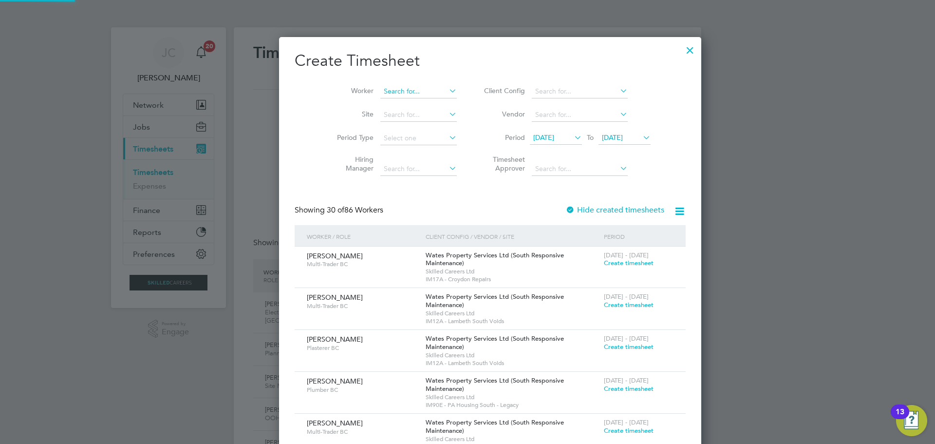
click at [381, 94] on input at bounding box center [418, 92] width 76 height 14
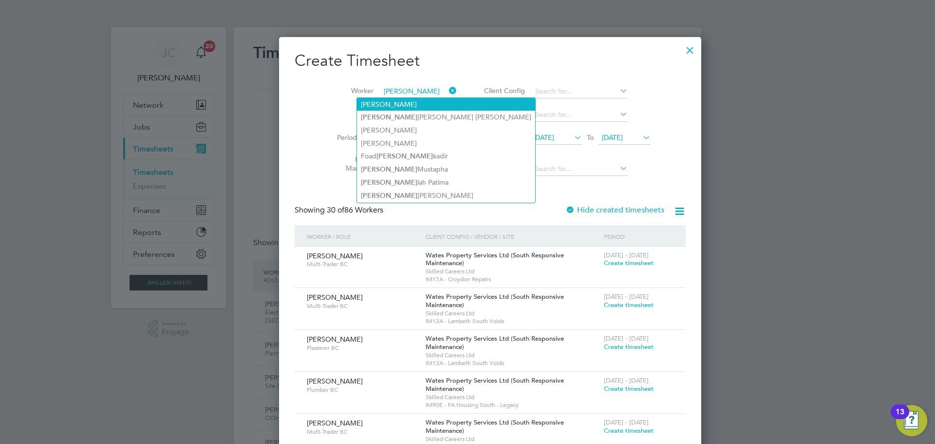
click at [388, 99] on li "Azeese Latiff" at bounding box center [446, 104] width 178 height 13
type input "Azeese Latiff"
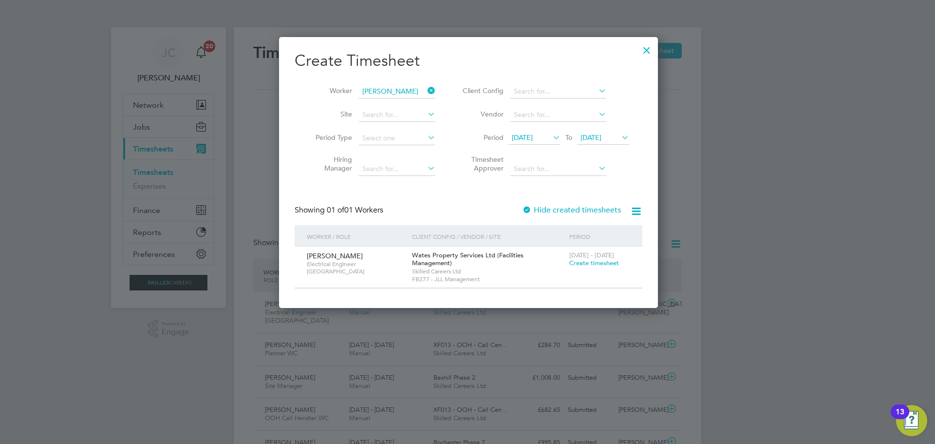
click at [577, 264] on span "Create timesheet" at bounding box center [595, 263] width 50 height 8
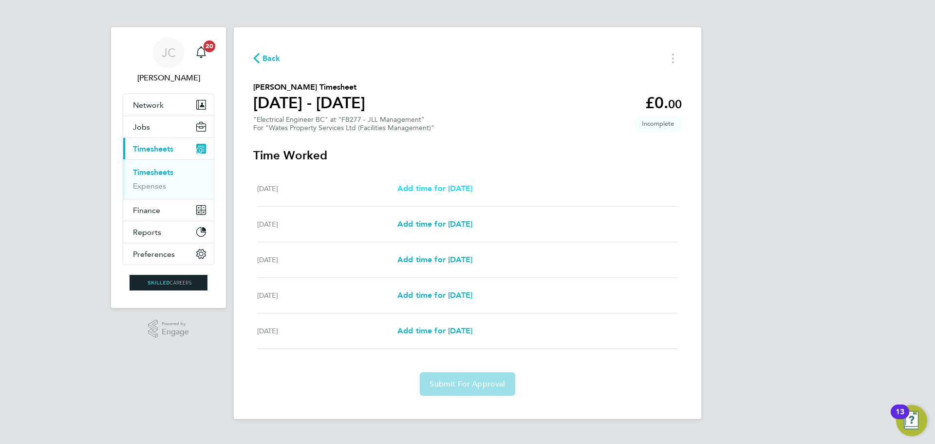
click at [423, 187] on span "Add time for Mon 18 Aug" at bounding box center [435, 188] width 75 height 9
select select "30"
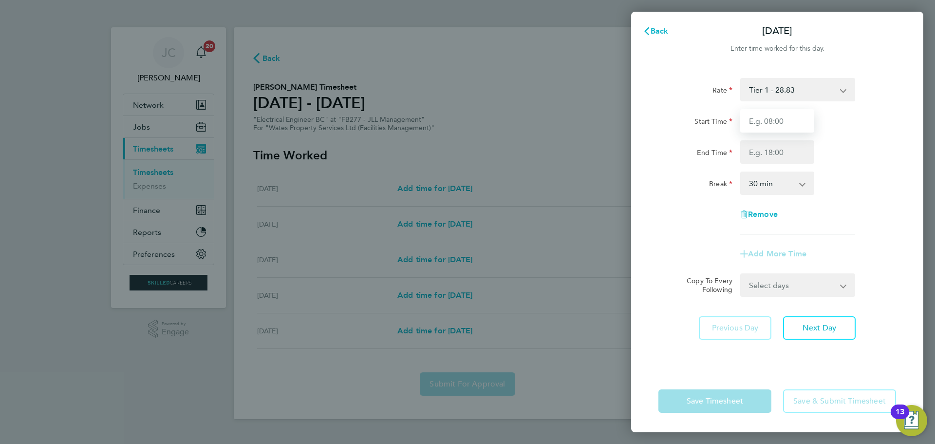
click at [749, 130] on input "Start Time" at bounding box center [778, 120] width 74 height 23
type input "08:00"
click at [768, 154] on input "End Time" at bounding box center [778, 151] width 74 height 23
type input "17:00"
click at [768, 184] on select "0 min 15 min 30 min 45 min 60 min 75 min 90 min" at bounding box center [772, 182] width 60 height 21
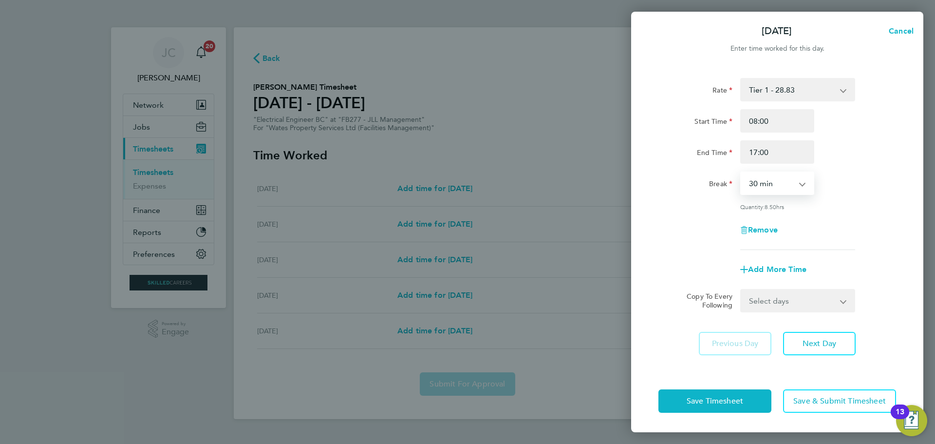
select select "60"
click at [742, 172] on select "0 min 15 min 30 min 45 min 60 min 75 min 90 min" at bounding box center [772, 182] width 60 height 21
click at [776, 299] on select "Select days Day Tuesday Wednesday Thursday Friday" at bounding box center [793, 300] width 102 height 21
select select "FRI"
click at [742, 290] on select "Select days Day Tuesday Wednesday Thursday Friday" at bounding box center [793, 300] width 102 height 21
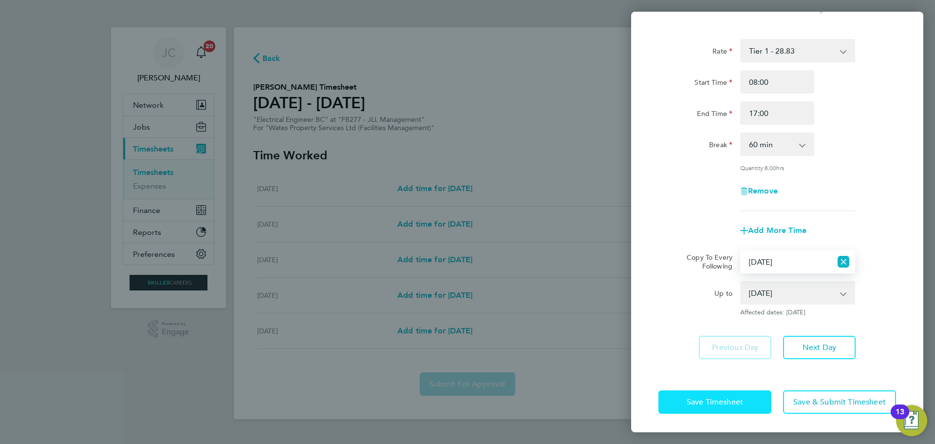
click at [745, 401] on button "Save Timesheet" at bounding box center [715, 401] width 113 height 23
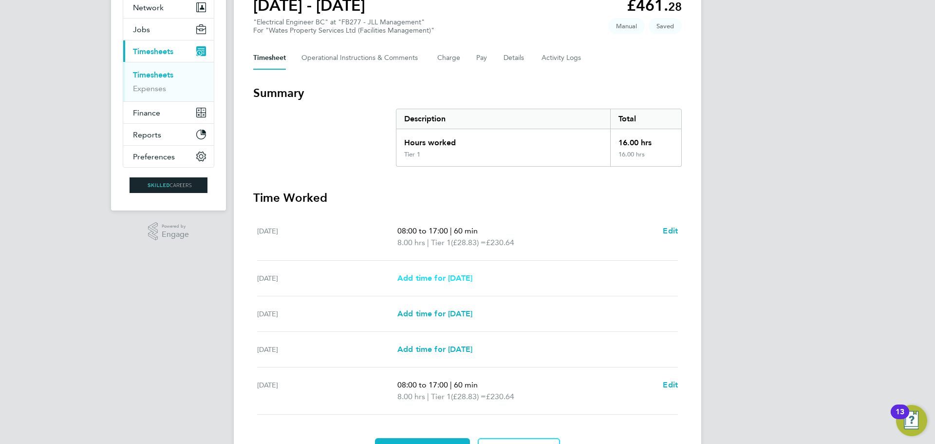
click at [473, 278] on span "Add time for Tue 19 Aug" at bounding box center [435, 277] width 75 height 9
select select "30"
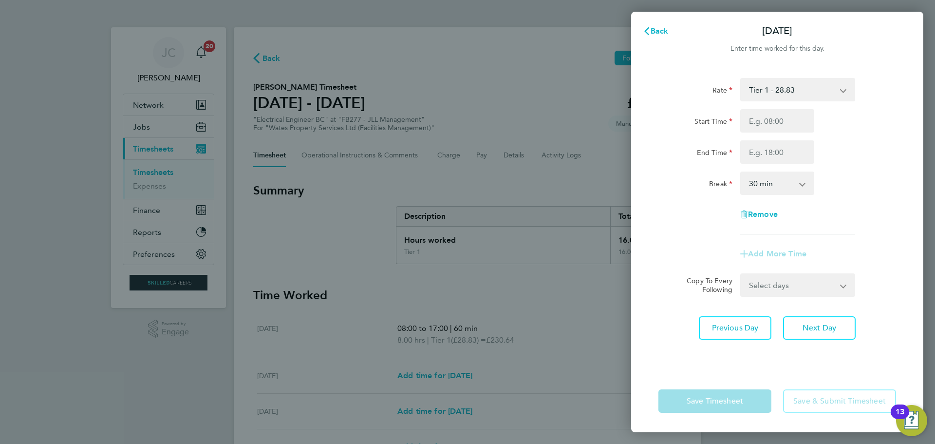
click at [799, 290] on select "Select days Day Wednesday Thursday Friday" at bounding box center [793, 284] width 102 height 21
select select "DAY"
click at [742, 274] on select "Select days Day Wednesday Thursday Friday" at bounding box center [793, 284] width 102 height 21
select select "2025-08-22"
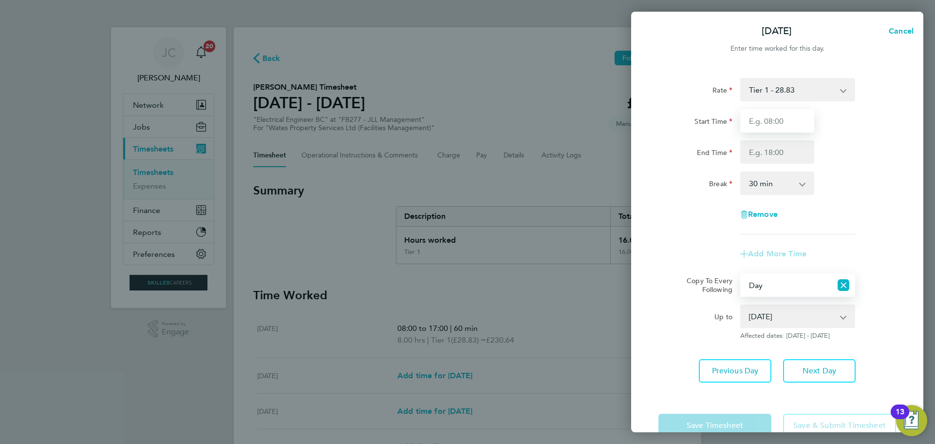
click at [770, 119] on input "Start Time" at bounding box center [778, 120] width 74 height 23
type input "08:00"
drag, startPoint x: 776, startPoint y: 133, endPoint x: 777, endPoint y: 160, distance: 27.8
click at [777, 155] on input "End Time" at bounding box center [778, 151] width 74 height 23
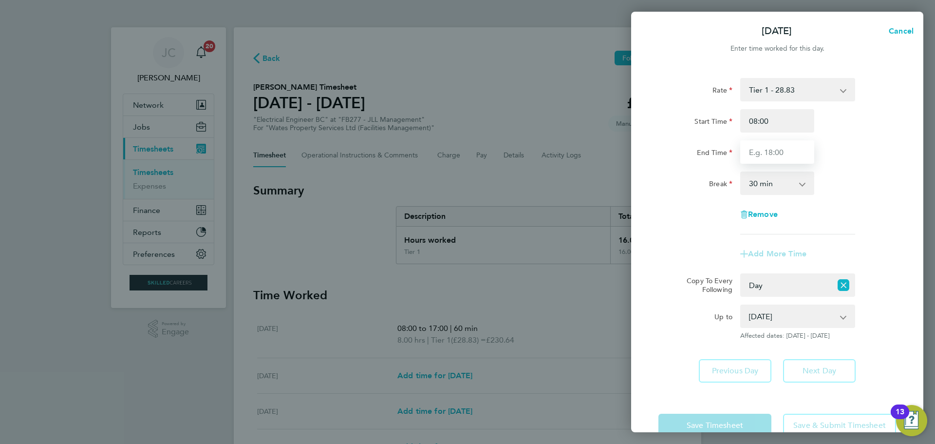
type input "17:00"
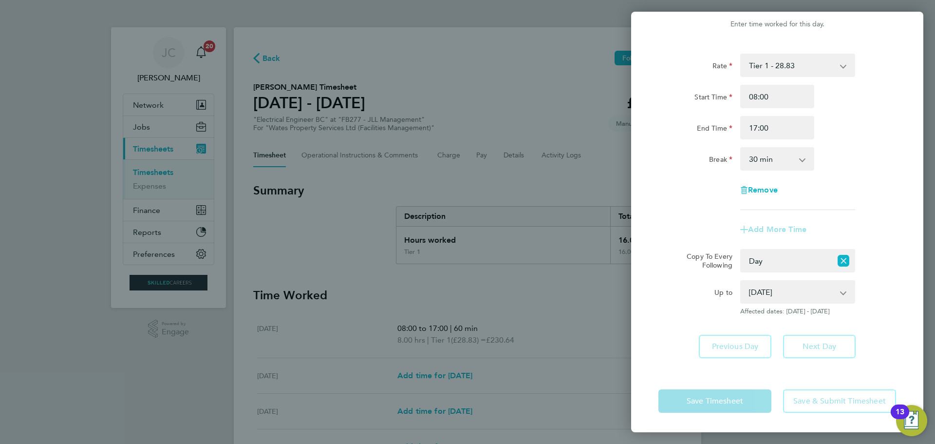
click at [742, 398] on div "Save Timesheet Save & Submit Timesheet" at bounding box center [777, 401] width 292 height 62
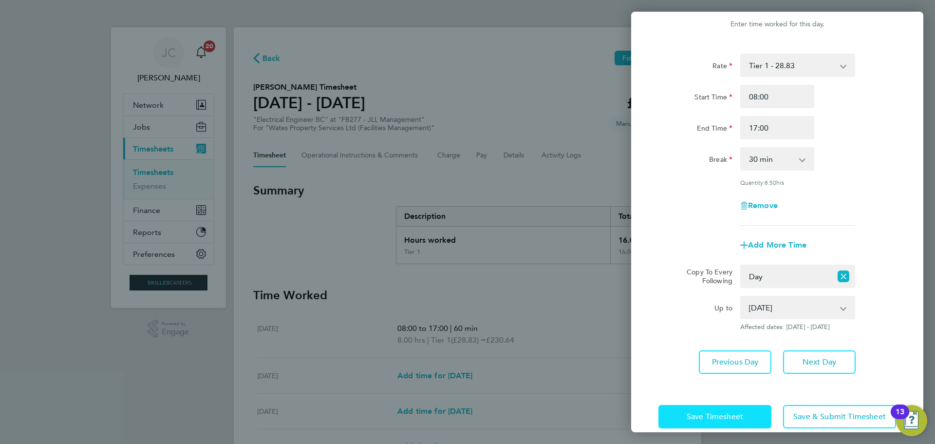
click at [739, 417] on span "Save Timesheet" at bounding box center [715, 417] width 57 height 10
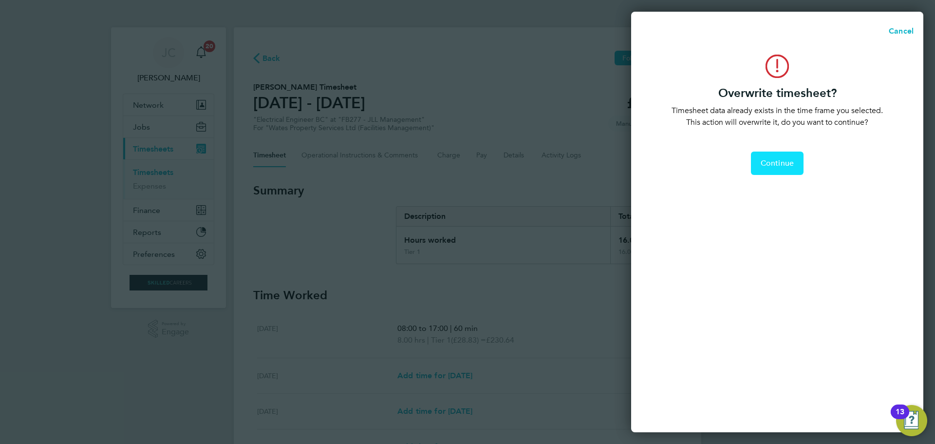
click at [776, 164] on span "Continue" at bounding box center [777, 163] width 33 height 10
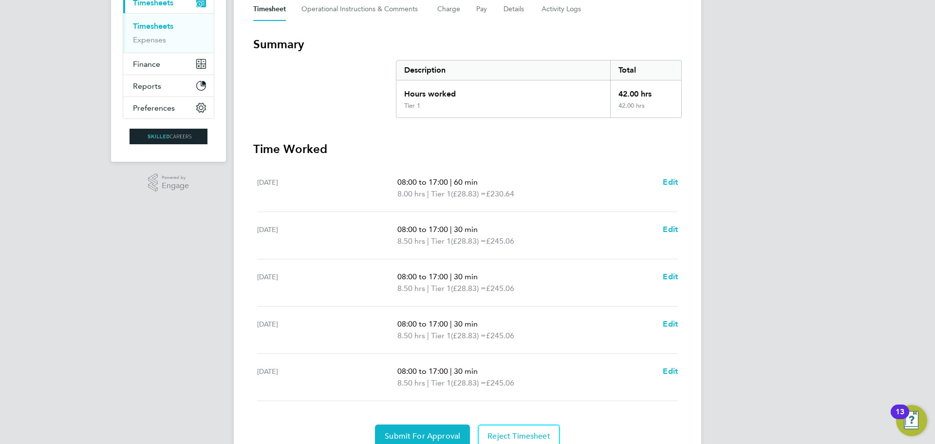
click at [679, 227] on ul "Mon 18 Aug 08:00 to 17:00 | 60 min 8.00 hrs | Tier 1 (£28.83) = £230.64 Edit Tu…" at bounding box center [467, 283] width 429 height 236
click at [677, 228] on span "Edit" at bounding box center [670, 229] width 15 height 9
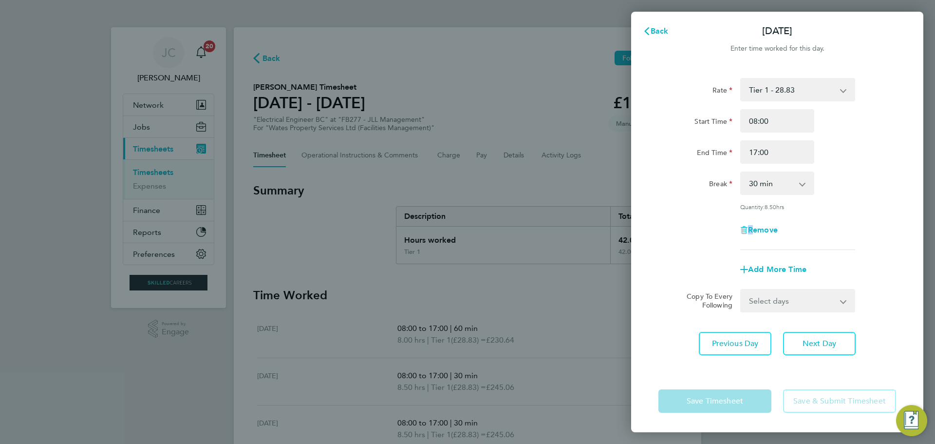
click at [676, 228] on div "Remove" at bounding box center [778, 229] width 246 height 23
click at [770, 187] on select "0 min 15 min 30 min 45 min 60 min 75 min 90 min" at bounding box center [772, 182] width 60 height 21
select select "60"
click at [742, 172] on select "0 min 15 min 30 min 45 min 60 min 75 min 90 min" at bounding box center [772, 182] width 60 height 21
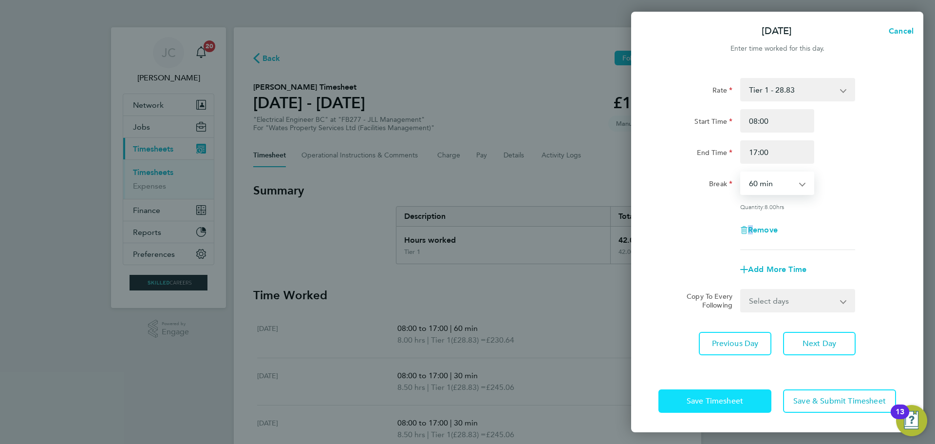
click at [741, 401] on span "Save Timesheet" at bounding box center [715, 401] width 57 height 10
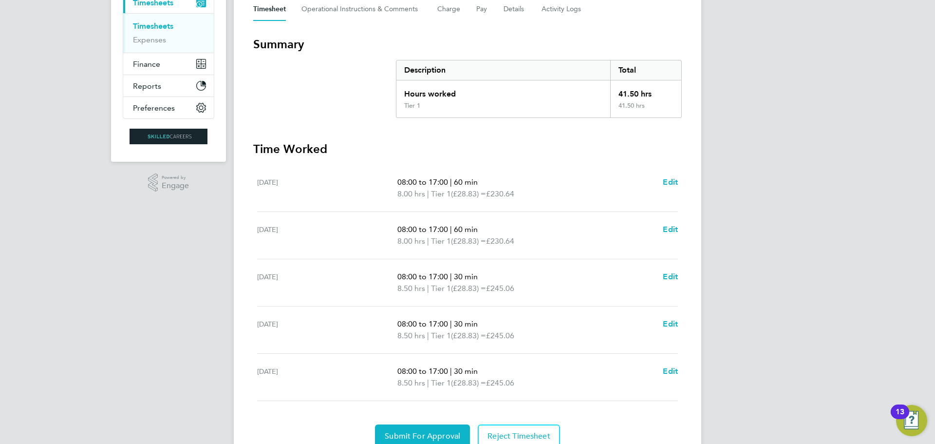
drag, startPoint x: 673, startPoint y: 288, endPoint x: 673, endPoint y: 277, distance: 10.7
click at [673, 285] on app-form-button "Edit" at bounding box center [670, 282] width 15 height 23
click at [673, 277] on span "Edit" at bounding box center [670, 276] width 15 height 9
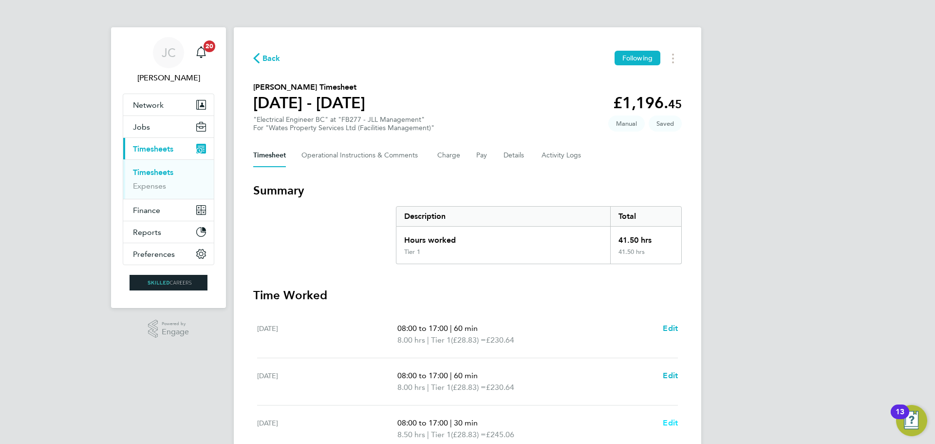
select select "30"
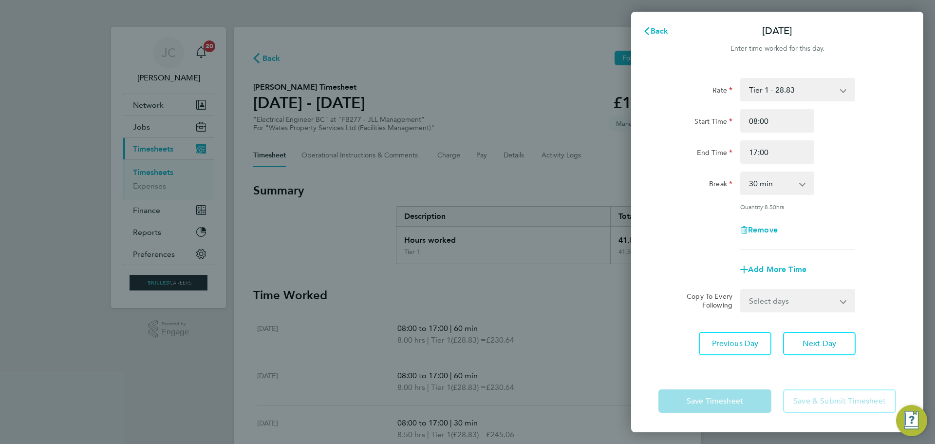
click at [766, 300] on select "Select days Day Thursday Friday" at bounding box center [793, 300] width 102 height 21
select select "DAY"
click at [742, 290] on select "Select days Day Thursday Friday" at bounding box center [793, 300] width 102 height 21
select select "2025-08-22"
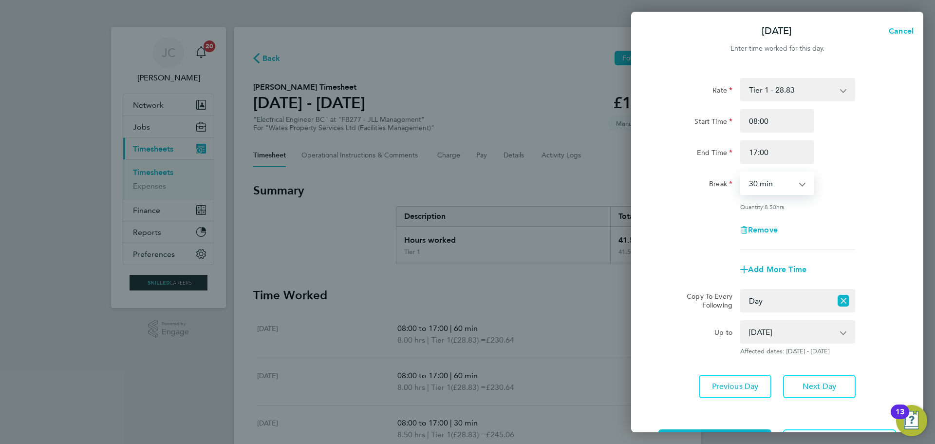
click at [764, 187] on select "0 min 15 min 30 min 45 min 60 min 75 min 90 min" at bounding box center [772, 182] width 60 height 21
select select "60"
click at [742, 172] on select "0 min 15 min 30 min 45 min 60 min 75 min 90 min" at bounding box center [772, 182] width 60 height 21
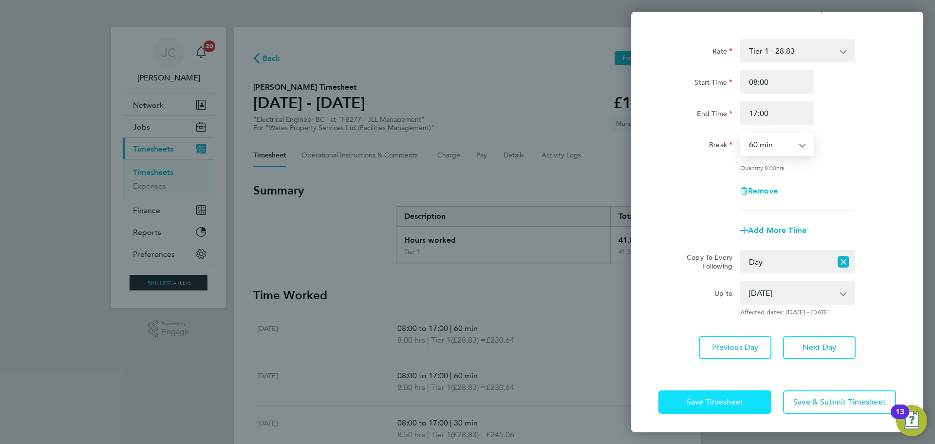
click at [736, 405] on span "Save Timesheet" at bounding box center [715, 402] width 57 height 10
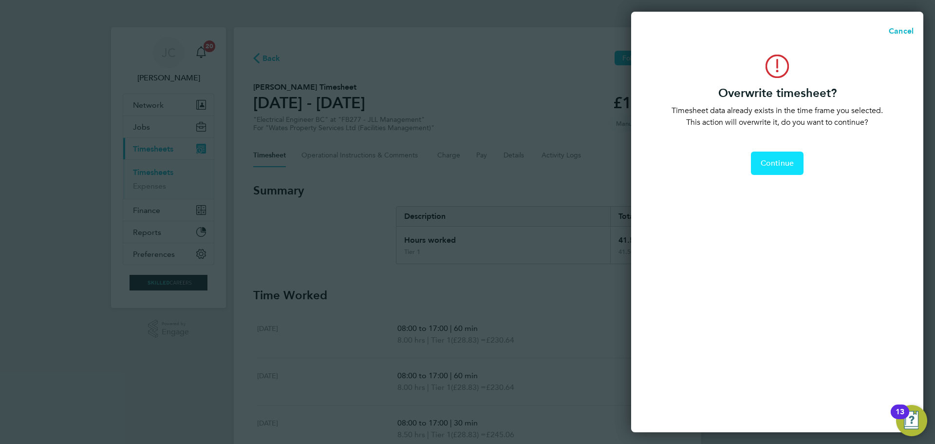
click at [772, 162] on span "Continue" at bounding box center [777, 163] width 33 height 10
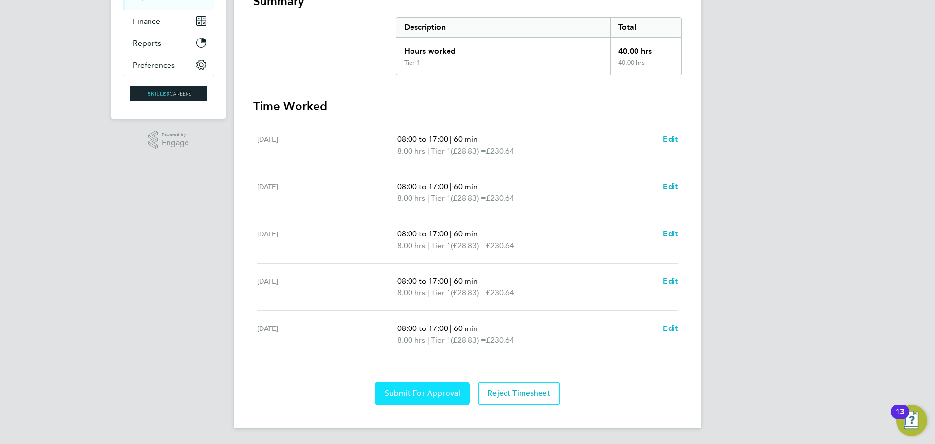
click at [445, 400] on button "Submit For Approval" at bounding box center [422, 392] width 95 height 23
